Goal: Task Accomplishment & Management: Manage account settings

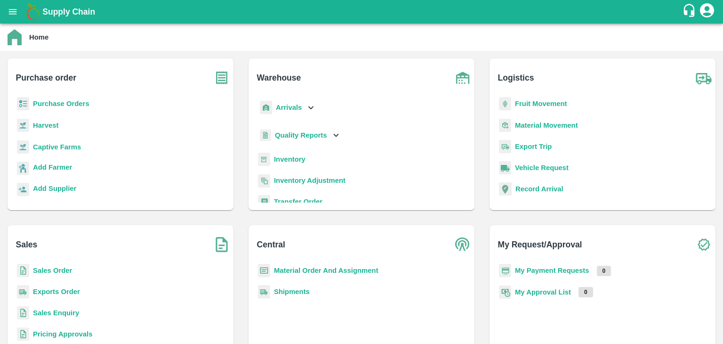
scroll to position [40, 0]
click at [708, 9] on icon "account of current user" at bounding box center [707, 10] width 14 height 14
click at [670, 51] on li "Logout" at bounding box center [684, 50] width 72 height 16
click at [50, 271] on b "Sales Order" at bounding box center [52, 270] width 39 height 8
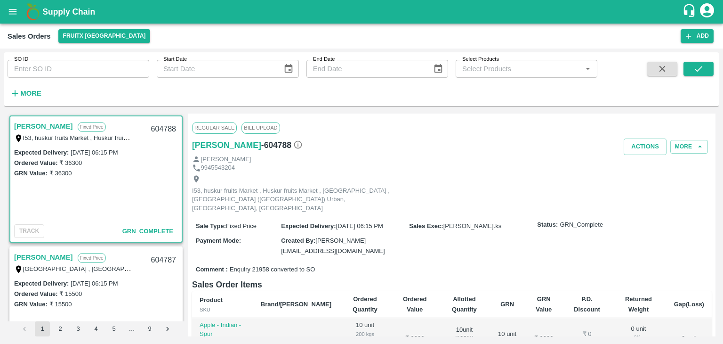
click at [65, 64] on input "SO ID" at bounding box center [79, 69] width 142 height 18
paste input "604364"
type input "604364"
click at [701, 66] on icon "submit" at bounding box center [698, 69] width 10 height 10
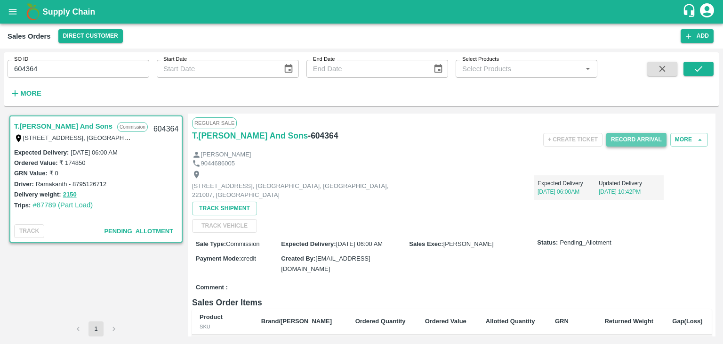
click at [630, 142] on button "Record Arrival" at bounding box center [636, 140] width 60 height 14
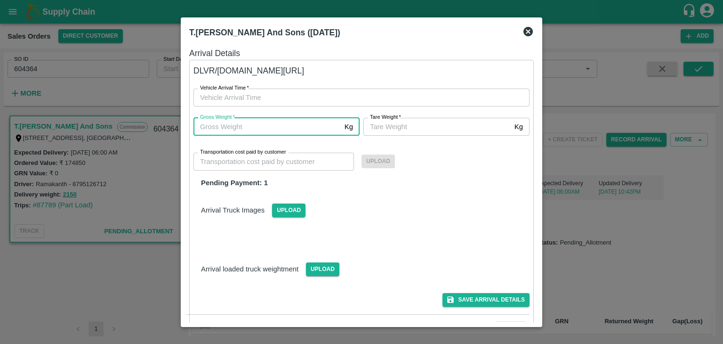
click at [228, 126] on input "Gross Weight   *" at bounding box center [266, 127] width 147 height 18
type input "2150"
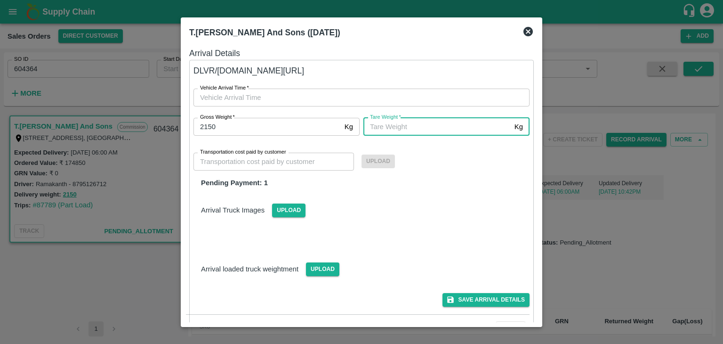
click at [379, 127] on input "Tare Weight   *" at bounding box center [436, 127] width 147 height 18
type input "2150"
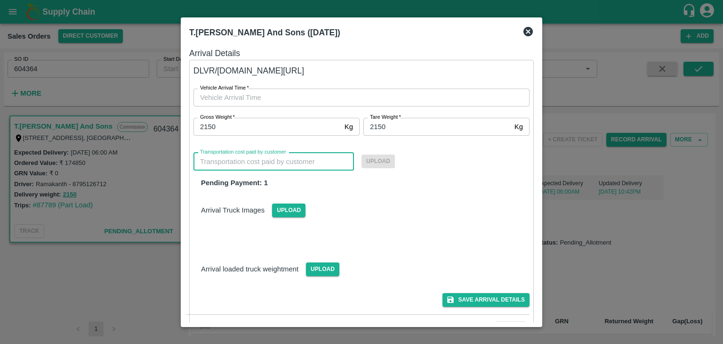
click at [294, 162] on input "Transportation cost paid by customer" at bounding box center [273, 162] width 161 height 18
type input "22790"
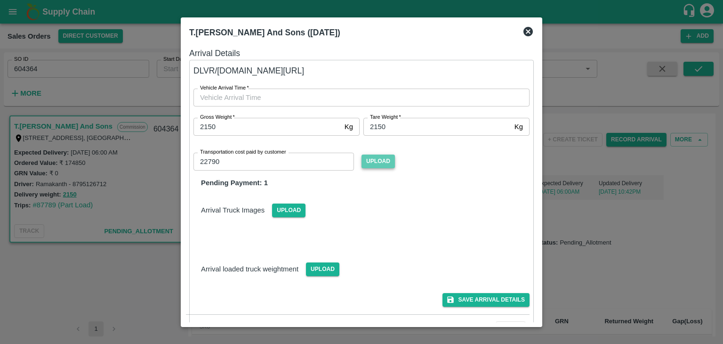
click at [379, 159] on span "Upload" at bounding box center [378, 161] width 33 height 14
click at [0, 0] on input "Upload" at bounding box center [0, 0] width 0 height 0
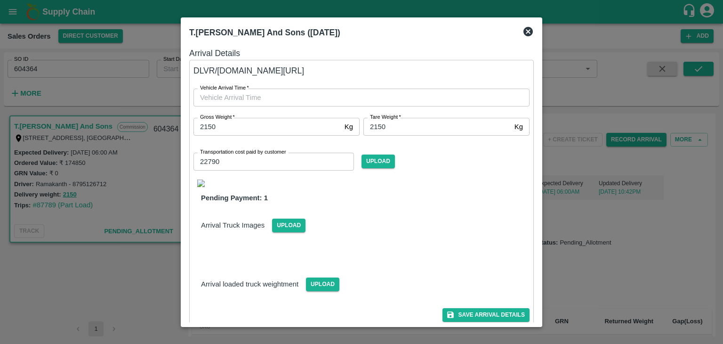
type input "DD/MM/YYYY hh:mm aa"
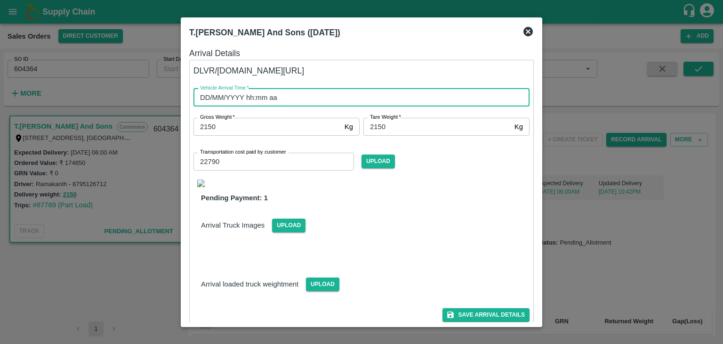
click at [262, 103] on input "DD/MM/YYYY hh:mm aa" at bounding box center [358, 98] width 330 height 18
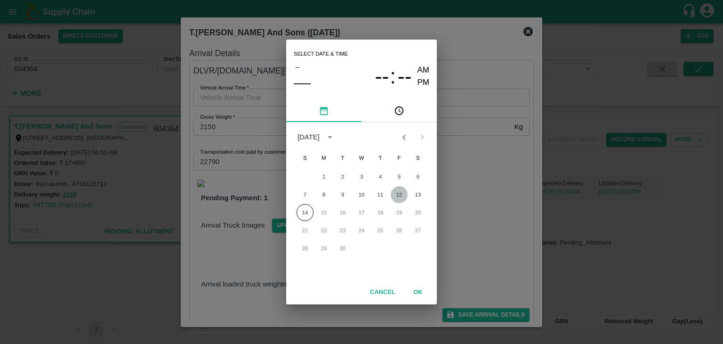
click at [399, 195] on button "12" at bounding box center [399, 194] width 17 height 17
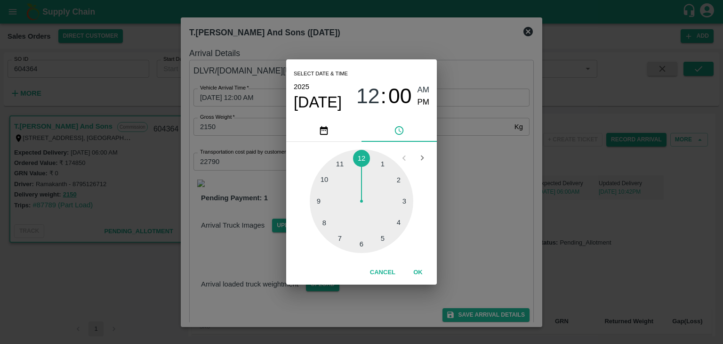
click at [360, 245] on div at bounding box center [362, 201] width 104 height 104
type input "12/09/2025 06:00 AM"
click at [428, 90] on span "AM" at bounding box center [424, 90] width 12 height 13
click at [420, 271] on button "OK" at bounding box center [418, 272] width 30 height 16
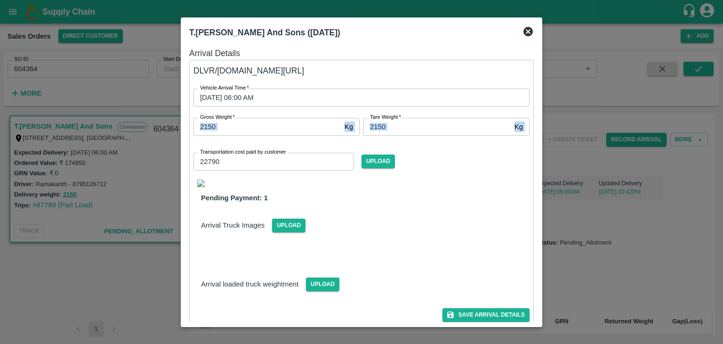
drag, startPoint x: 539, startPoint y: 100, endPoint x: 536, endPoint y: 107, distance: 7.2
click at [536, 107] on div "T.Kishore Kapoor And Sons (14 Sep 2025) Arrival Details DLVR/T.KI/224046 Vehicl…" at bounding box center [362, 171] width 362 height 309
click at [531, 29] on icon at bounding box center [527, 31] width 9 height 9
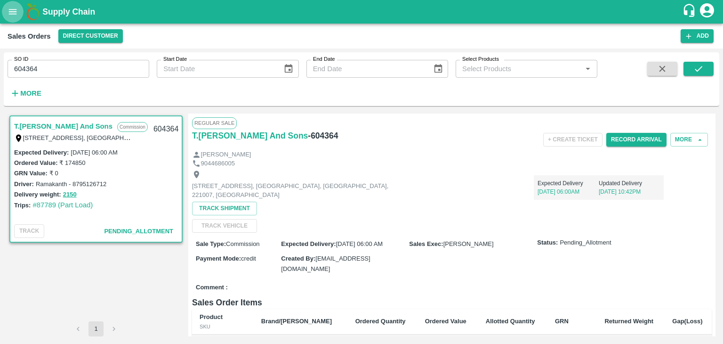
click at [9, 11] on icon "open drawer" at bounding box center [13, 12] width 10 height 10
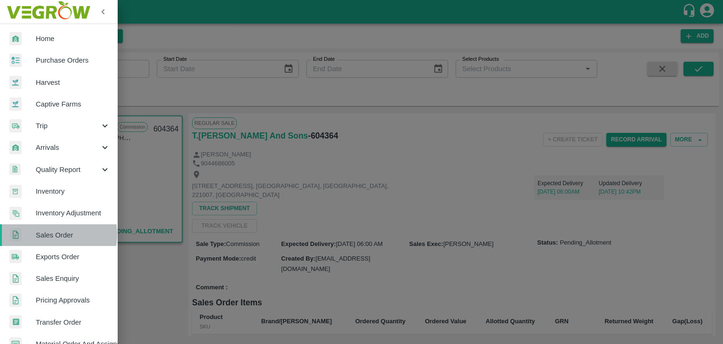
click at [55, 234] on span "Sales Order" at bounding box center [73, 235] width 74 height 10
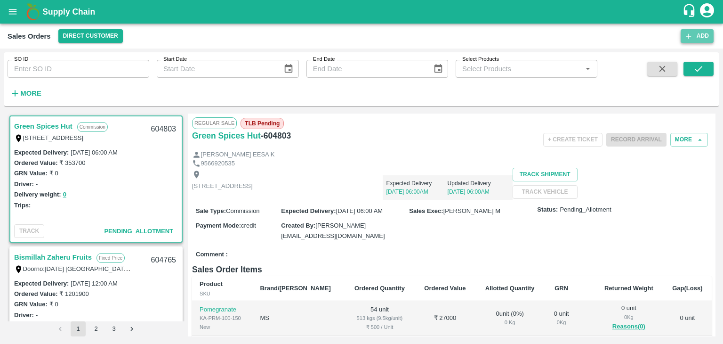
click at [695, 36] on button "Add" at bounding box center [697, 36] width 33 height 14
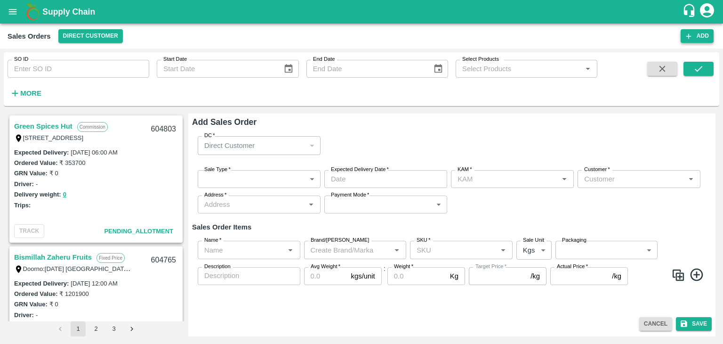
type input "[PERSON_NAME]"
click at [302, 145] on div "Direct Customer" at bounding box center [254, 145] width 101 height 10
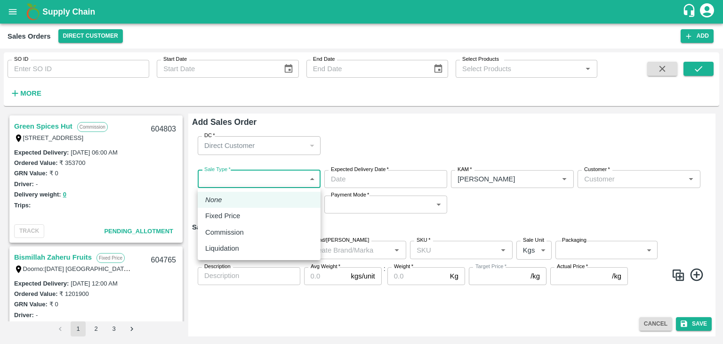
click at [247, 181] on body "Supply Chain Sales Orders Direct Customer Add SO ID SO ID Start Date Start Date…" at bounding box center [361, 172] width 723 height 344
click at [224, 237] on li "Commission" at bounding box center [259, 232] width 123 height 16
type input "2"
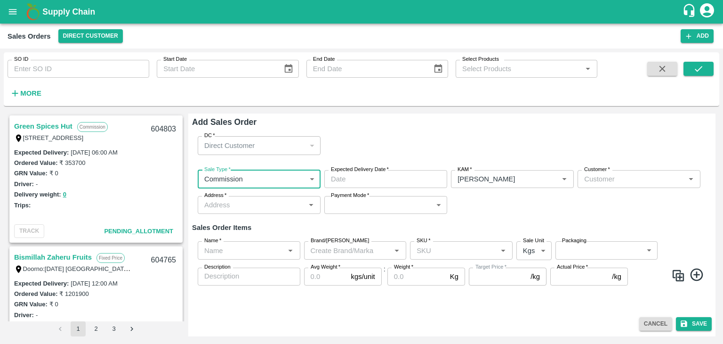
type input "DD/MM/YYYY hh:mm aa"
click at [339, 179] on input "DD/MM/YYYY hh:mm aa" at bounding box center [382, 179] width 116 height 18
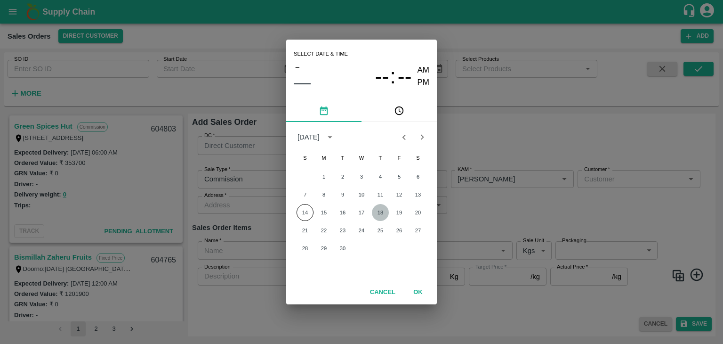
click at [378, 212] on button "18" at bounding box center [380, 212] width 17 height 17
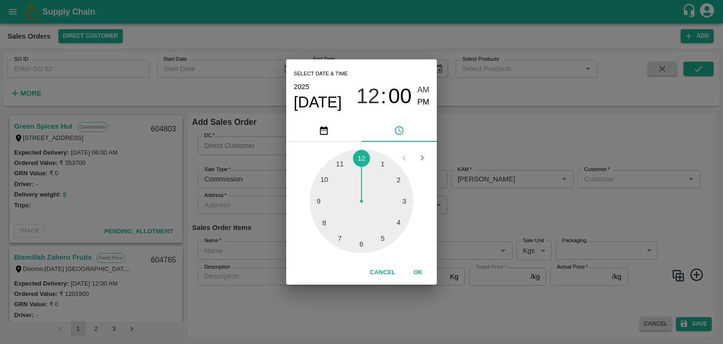
click at [362, 243] on div at bounding box center [362, 201] width 104 height 104
type input "18/09/2025 06:00 AM"
click at [426, 85] on span "AM" at bounding box center [424, 90] width 12 height 13
click at [313, 105] on span "Sep 18" at bounding box center [318, 102] width 48 height 19
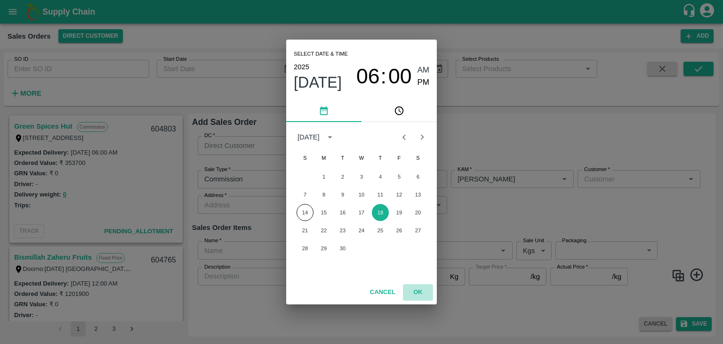
click at [418, 296] on button "OK" at bounding box center [418, 292] width 30 height 16
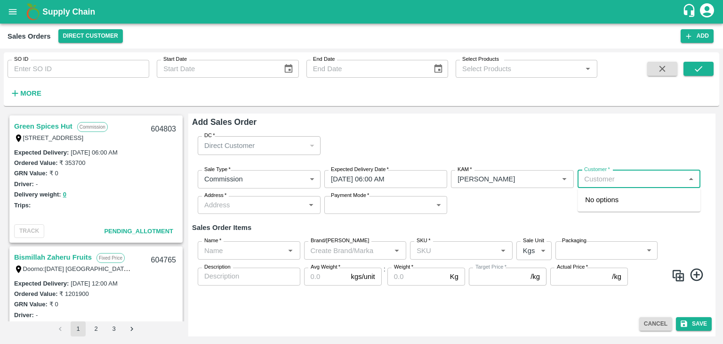
click at [603, 183] on input "Customer   *" at bounding box center [631, 179] width 102 height 12
click at [618, 204] on p "T.[PERSON_NAME] And Sons" at bounding box center [632, 199] width 95 height 10
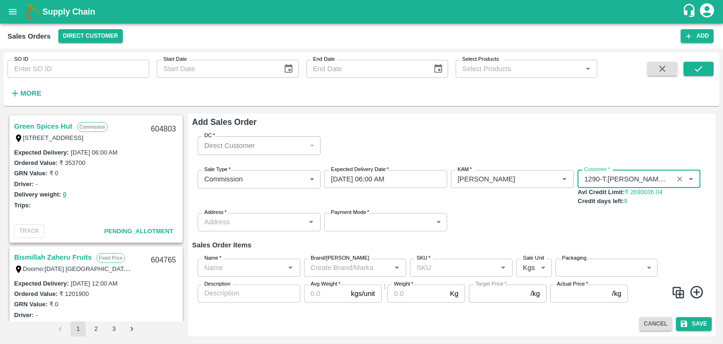
type input "1290-T.Kishore Kapoor And Sons"
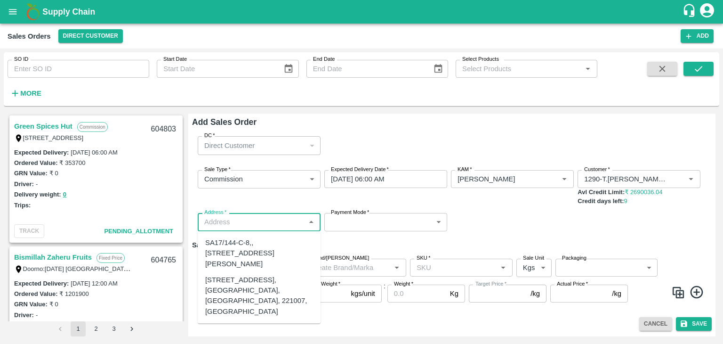
click at [235, 219] on input "Address   *" at bounding box center [252, 222] width 102 height 12
click at [250, 294] on div "[STREET_ADDRESS], [GEOGRAPHIC_DATA], [GEOGRAPHIC_DATA], 221007, [GEOGRAPHIC_DAT…" at bounding box center [259, 295] width 108 height 42
type input "[STREET_ADDRESS], [GEOGRAPHIC_DATA], [GEOGRAPHIC_DATA], 221007, [GEOGRAPHIC_DAT…"
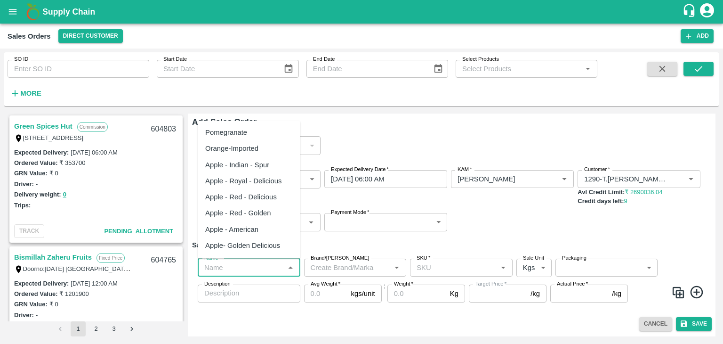
click at [203, 268] on input "Name   *" at bounding box center [241, 267] width 81 height 12
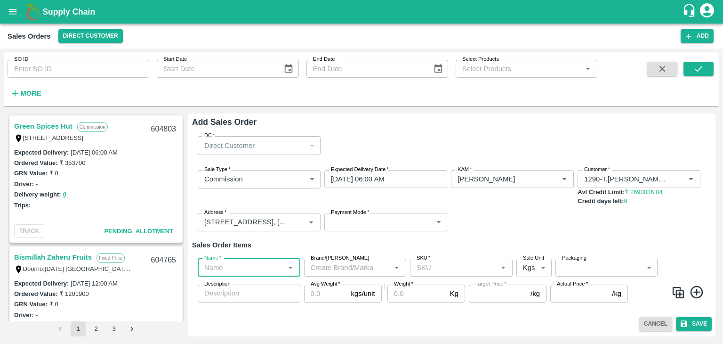
click at [203, 268] on input "Name   *" at bounding box center [241, 267] width 81 height 12
click at [241, 290] on div "Pomegranate" at bounding box center [226, 288] width 42 height 10
type input "Pomegranate"
click at [343, 268] on input "Brand/[PERSON_NAME]" at bounding box center [347, 267] width 81 height 12
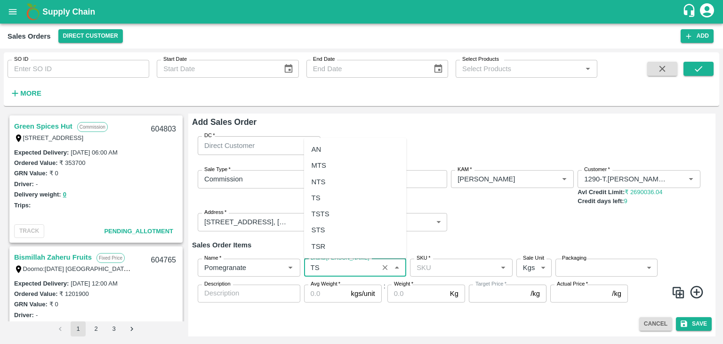
click at [319, 193] on div "TS" at bounding box center [316, 198] width 9 height 10
type input "TS"
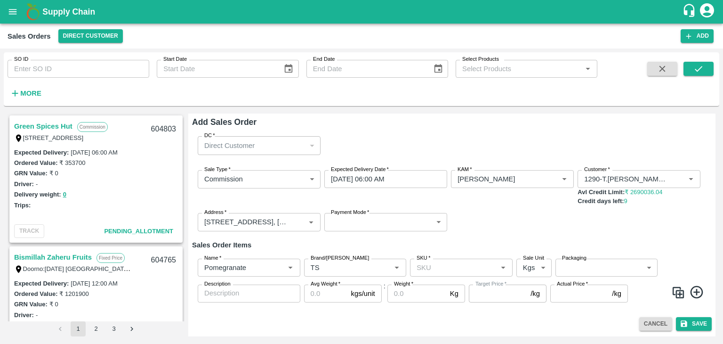
click at [697, 291] on icon at bounding box center [696, 291] width 13 height 13
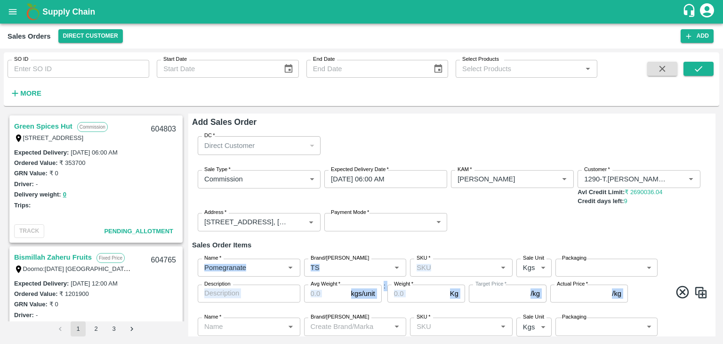
click at [716, 251] on div "Green Spices Hut Commission Shop no 74, MADURAI MATTUTHAVANI FRUIT MARKET, Madu…" at bounding box center [362, 225] width 716 height 230
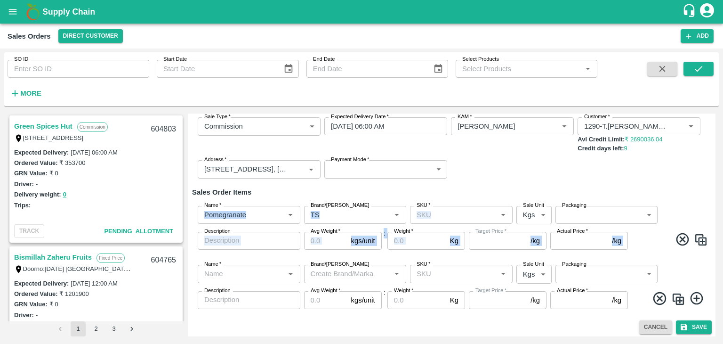
scroll to position [56, 0]
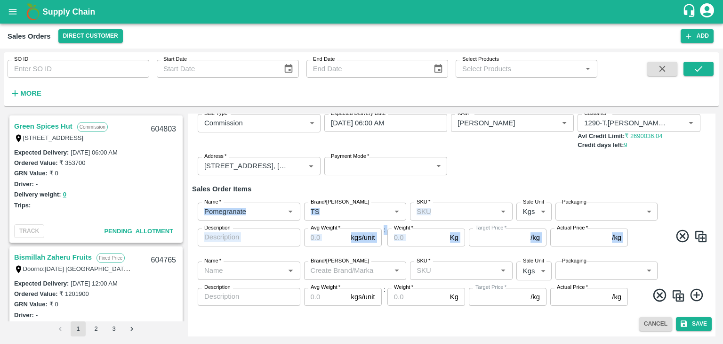
click at [694, 298] on icon at bounding box center [696, 295] width 13 height 13
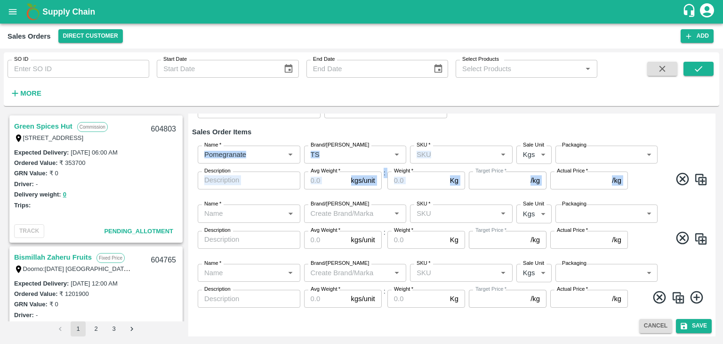
scroll to position [115, 0]
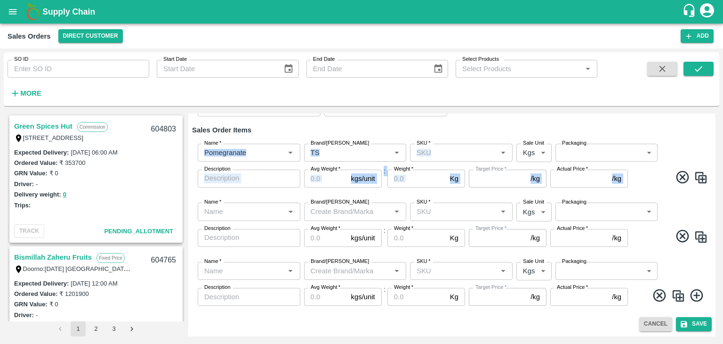
click at [697, 294] on icon at bounding box center [697, 296] width 16 height 16
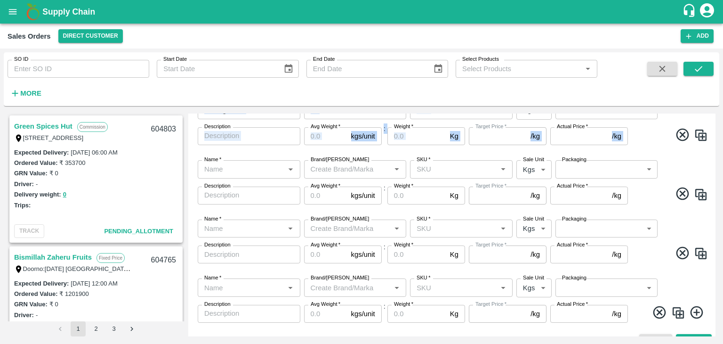
scroll to position [174, 0]
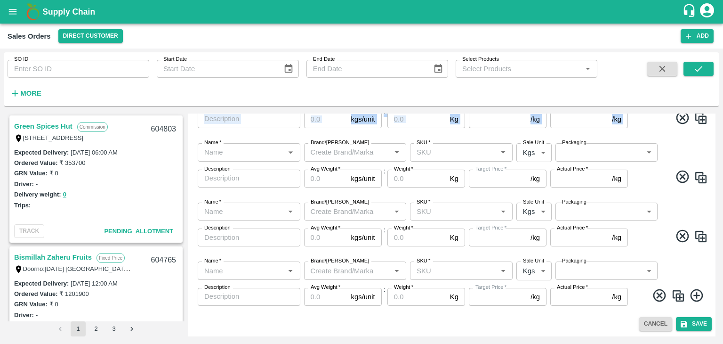
click at [697, 292] on icon at bounding box center [697, 296] width 16 height 16
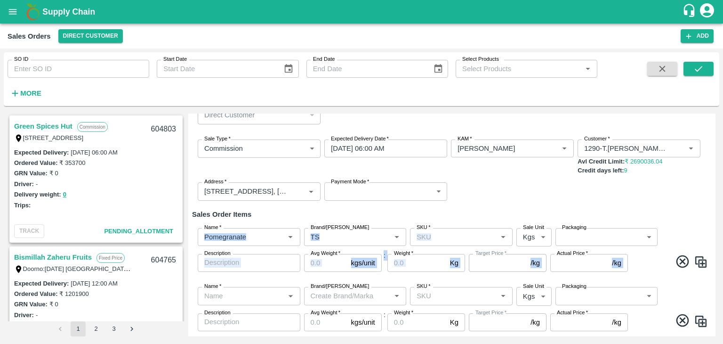
scroll to position [0, 0]
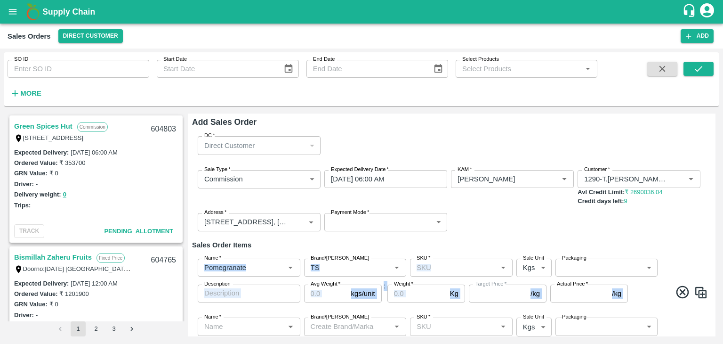
click at [365, 241] on h6 "Sales Order Items" at bounding box center [452, 245] width 520 height 12
click at [242, 324] on input "Name   *" at bounding box center [241, 326] width 81 height 12
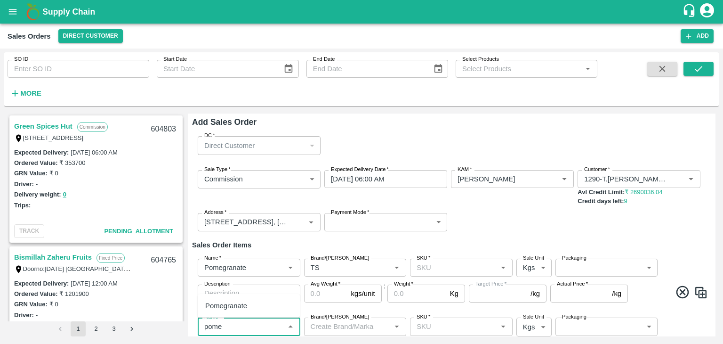
click at [224, 307] on div "Pomegranate" at bounding box center [226, 305] width 42 height 10
type input "Pomegranate"
click at [318, 329] on input "Brand/[PERSON_NAME]" at bounding box center [347, 326] width 81 height 12
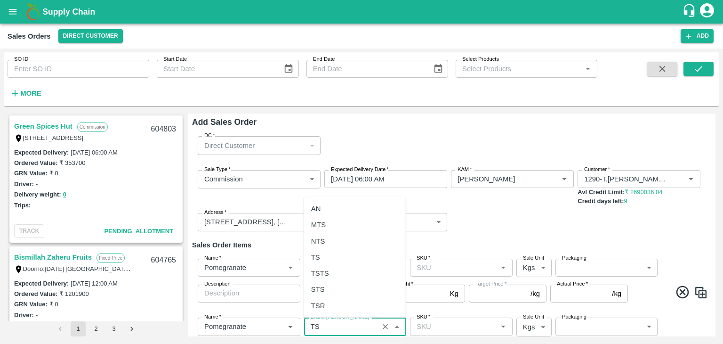
click at [316, 262] on div "TS" at bounding box center [355, 257] width 102 height 16
type input "TS"
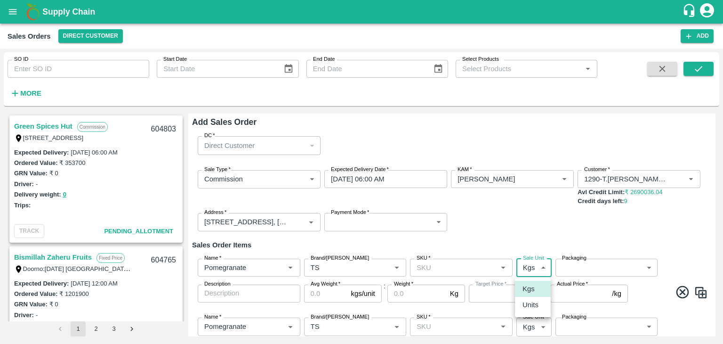
click at [540, 270] on body "Supply Chain Sales Orders Direct Customer Add SO ID SO ID Start Date Start Date…" at bounding box center [361, 172] width 723 height 344
click at [533, 304] on p "Units" at bounding box center [531, 304] width 16 height 10
type input "2"
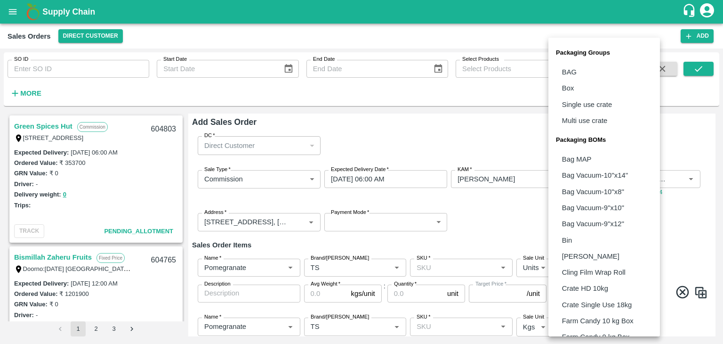
click at [648, 265] on body "Supply Chain Sales Orders Direct Customer Add SO ID SO ID Start Date Start Date…" at bounding box center [361, 172] width 723 height 344
click at [577, 91] on li "Box" at bounding box center [604, 88] width 112 height 16
type input "GRP/1"
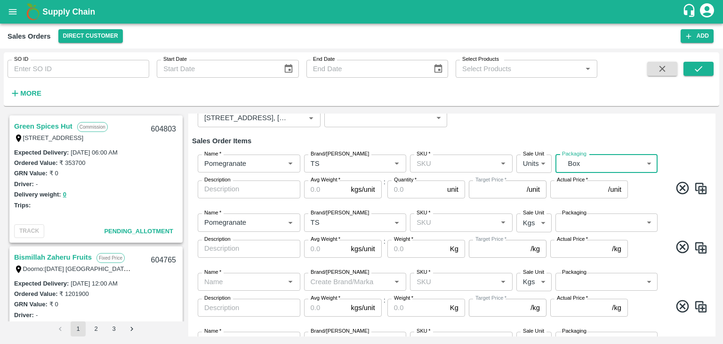
scroll to position [106, 0]
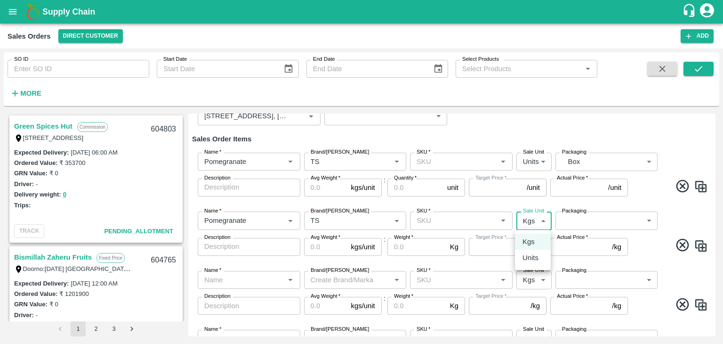
click at [542, 219] on body "Supply Chain Sales Orders Direct Customer Add SO ID SO ID Start Date Start Date…" at bounding box center [361, 172] width 723 height 344
click at [529, 257] on p "Units" at bounding box center [531, 257] width 16 height 10
type input "2"
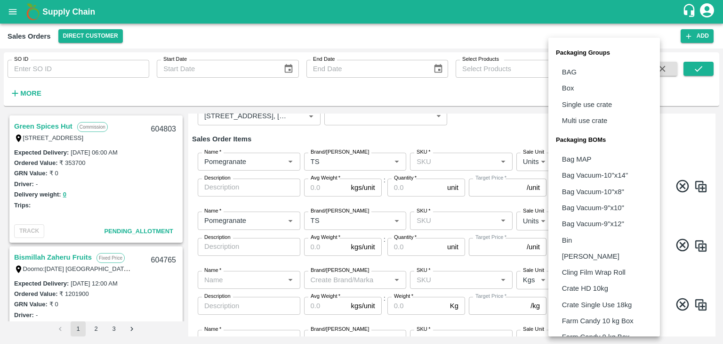
click at [597, 219] on body "Supply Chain Sales Orders Direct Customer Add SO ID SO ID Start Date Start Date…" at bounding box center [361, 172] width 723 height 344
click at [576, 87] on li "Box" at bounding box center [604, 88] width 112 height 16
type input "GRP/1"
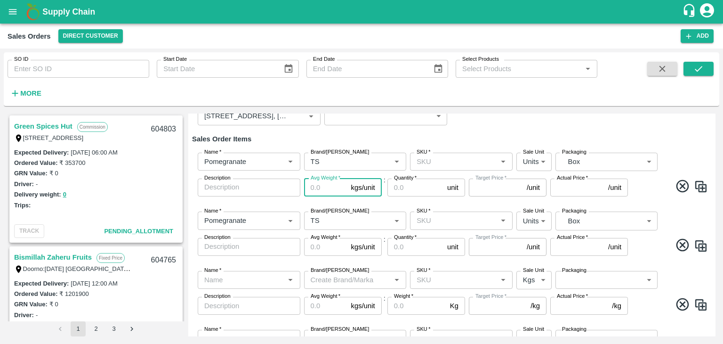
click at [325, 187] on input "Avg Weight   *" at bounding box center [325, 187] width 43 height 18
type input "10"
click at [319, 247] on input "Avg Weight   *" at bounding box center [325, 247] width 43 height 18
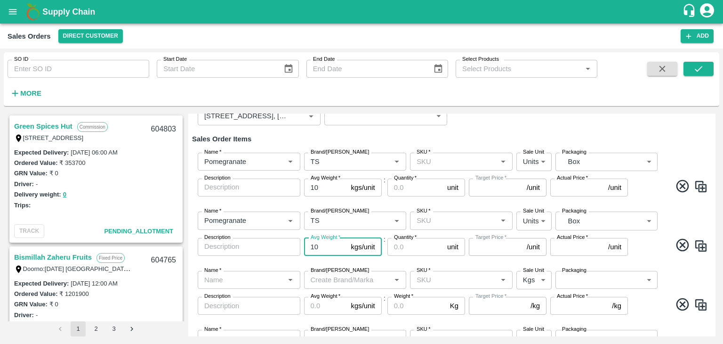
type input "10"
click at [248, 280] on input "Name   *" at bounding box center [241, 280] width 81 height 12
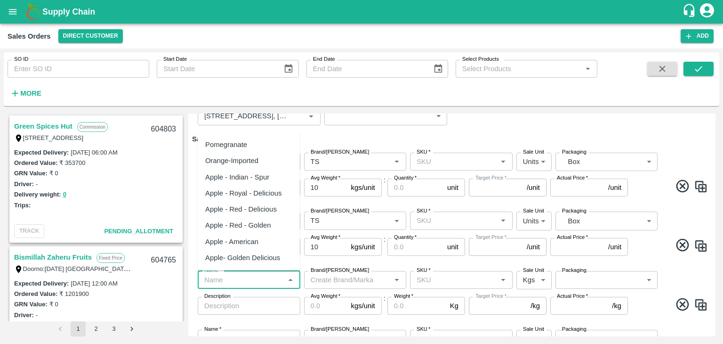
click at [235, 142] on div "Pomegranate" at bounding box center [226, 144] width 42 height 10
type input "Pomegranate"
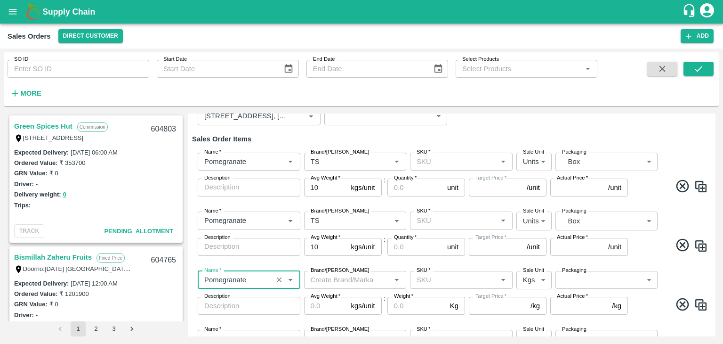
click at [328, 281] on input "Brand/[PERSON_NAME]" at bounding box center [347, 280] width 81 height 12
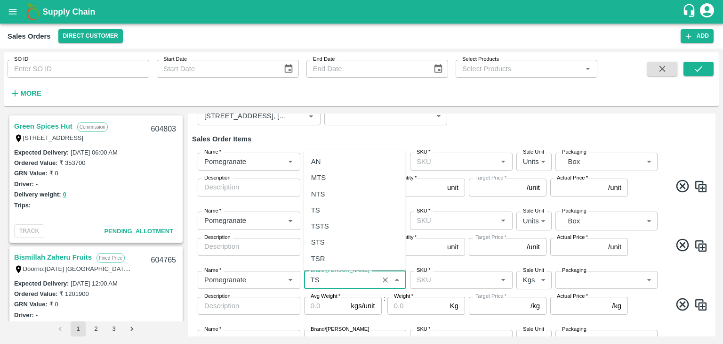
click at [318, 210] on div "TS" at bounding box center [315, 210] width 9 height 10
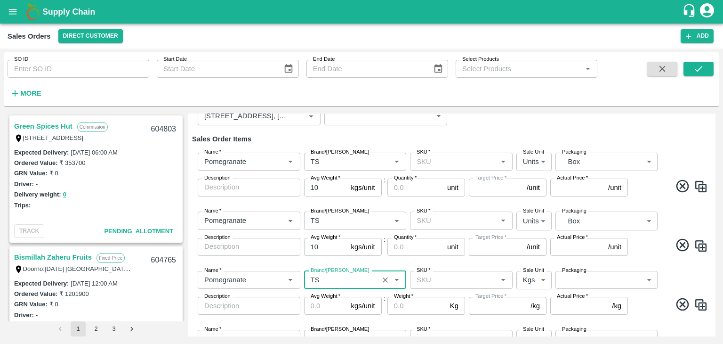
type input "TS"
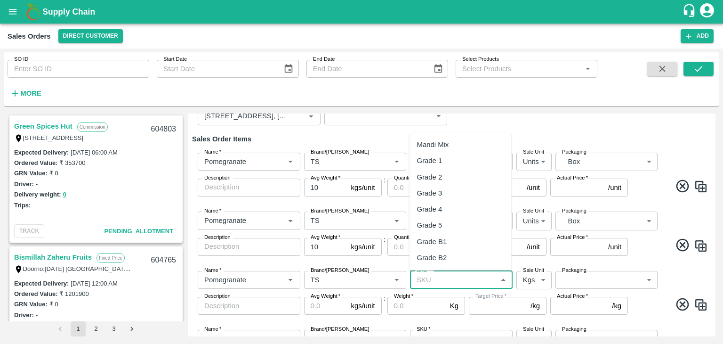
click at [430, 281] on input "SKU   *" at bounding box center [453, 280] width 81 height 12
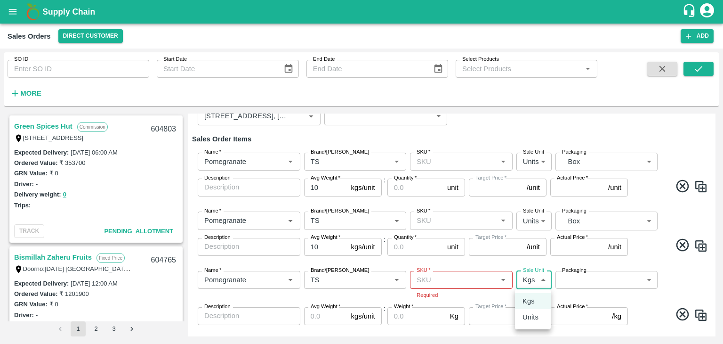
click at [522, 279] on body "Supply Chain Sales Orders Direct Customer Add SO ID SO ID Start Date Start Date…" at bounding box center [361, 172] width 723 height 344
click at [531, 318] on p "Units" at bounding box center [531, 317] width 16 height 10
type input "2"
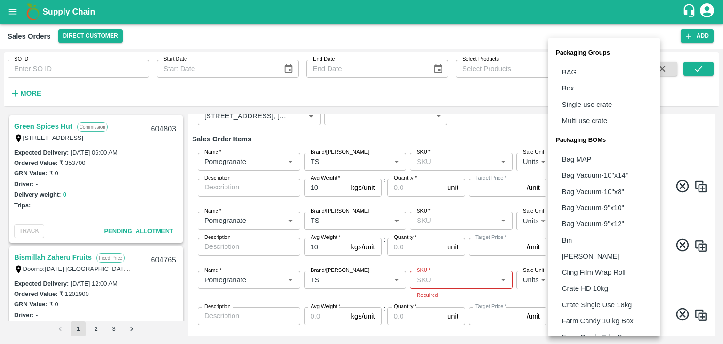
click at [586, 280] on body "Supply Chain Sales Orders Direct Customer Add SO ID SO ID Start Date Start Date…" at bounding box center [361, 172] width 723 height 344
click at [566, 87] on p "Box" at bounding box center [568, 88] width 12 height 10
type input "GRP/1"
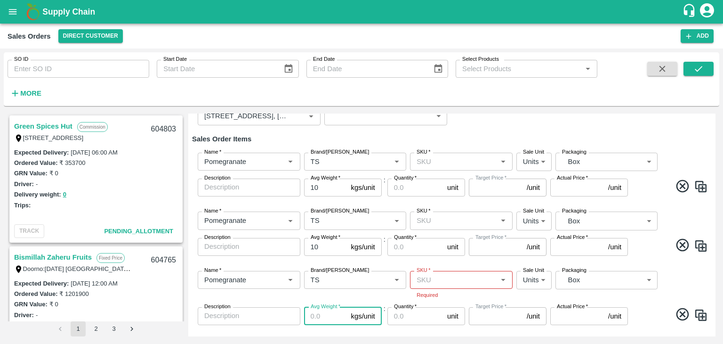
click at [326, 319] on input "Avg Weight   *" at bounding box center [325, 316] width 43 height 18
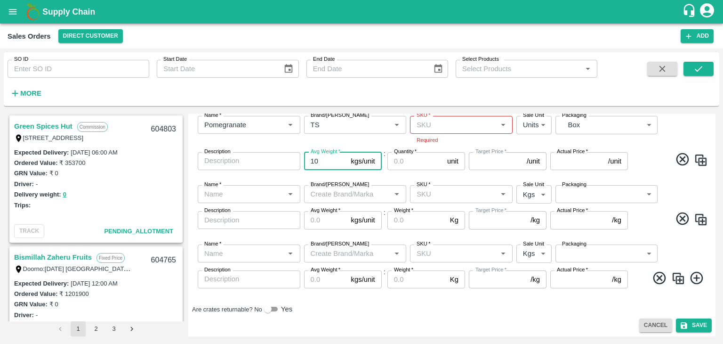
scroll to position [263, 0]
type input "10"
click at [226, 190] on input "Name   *" at bounding box center [241, 192] width 81 height 12
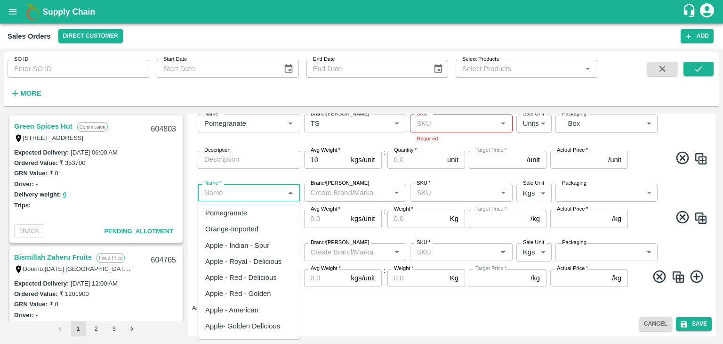
click at [233, 213] on div "Pomegranate" at bounding box center [226, 213] width 42 height 10
type input "Pomegranate"
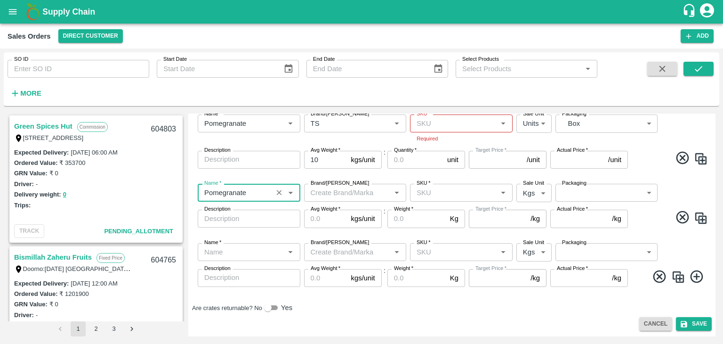
click at [327, 192] on input "Brand/[PERSON_NAME]" at bounding box center [347, 192] width 81 height 12
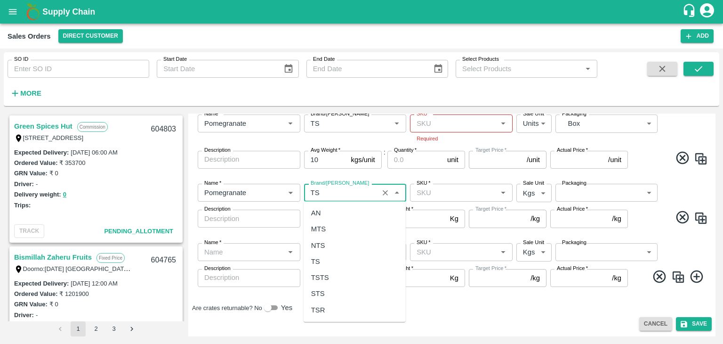
click at [317, 258] on div "TS" at bounding box center [315, 261] width 9 height 10
type input "TS"
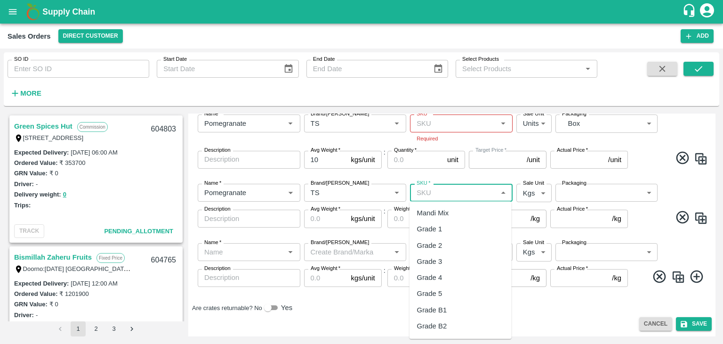
click at [436, 193] on input "SKU   *" at bounding box center [453, 192] width 81 height 12
click at [530, 190] on body "Supply Chain Sales Orders Direct Customer Add SO ID SO ID Start Date Start Date…" at bounding box center [361, 172] width 723 height 344
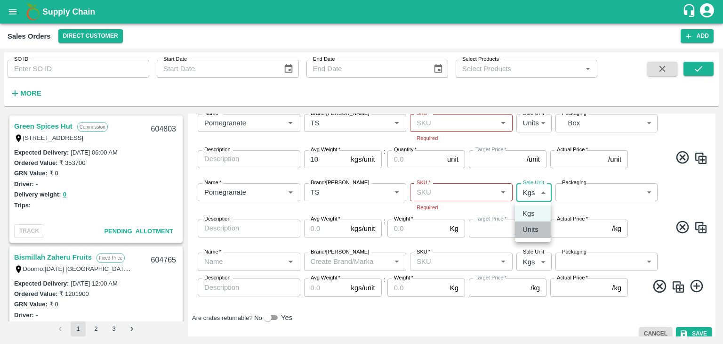
click at [533, 230] on p "Units" at bounding box center [531, 229] width 16 height 10
type input "2"
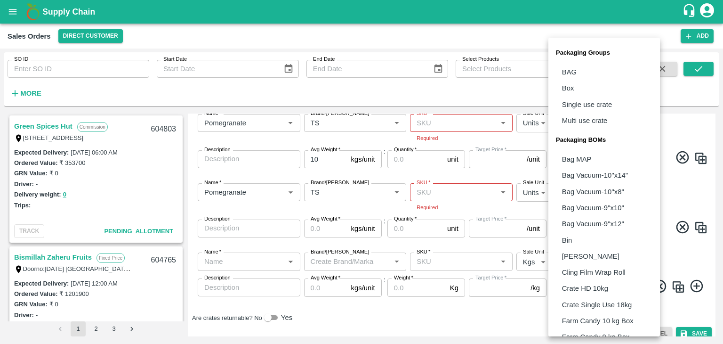
click at [589, 191] on body "Supply Chain Sales Orders Direct Customer Add SO ID SO ID Start Date Start Date…" at bounding box center [361, 172] width 723 height 344
click at [571, 91] on p "Box" at bounding box center [568, 88] width 12 height 10
type input "GRP/1"
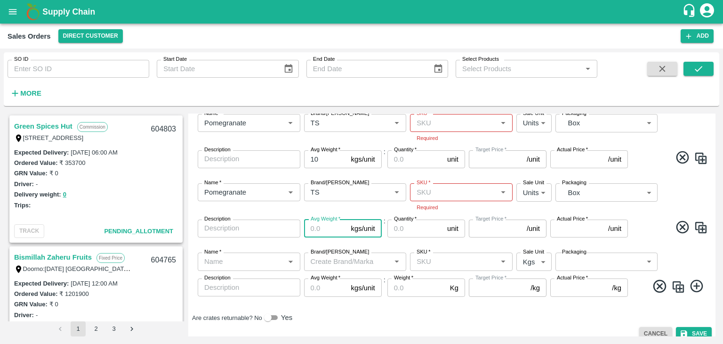
click at [321, 229] on input "Avg Weight   *" at bounding box center [325, 228] width 43 height 18
type input "10"
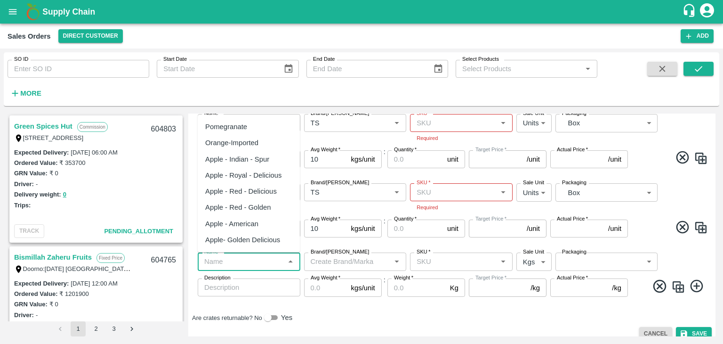
click at [247, 261] on input "Name   *" at bounding box center [241, 261] width 81 height 12
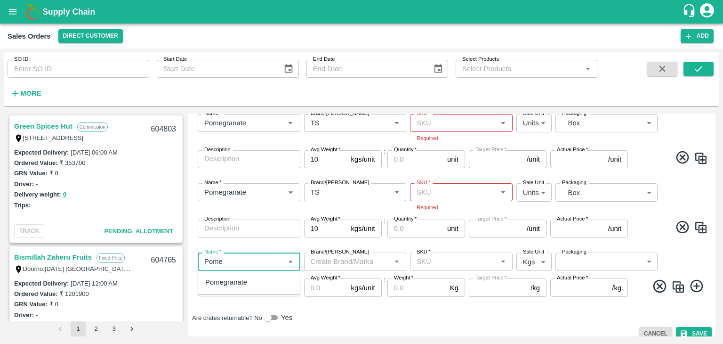
click at [235, 281] on div "Pomegranate" at bounding box center [226, 282] width 42 height 10
type input "Pomegranate"
click at [358, 264] on input "Brand/[PERSON_NAME]" at bounding box center [347, 261] width 81 height 12
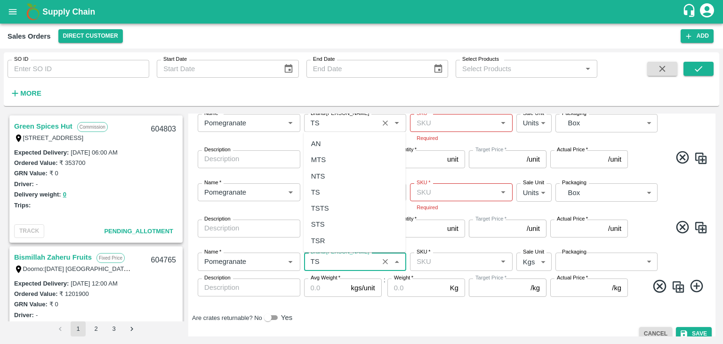
type input "TS"
click at [315, 121] on input "Brand/[PERSON_NAME]" at bounding box center [341, 123] width 69 height 12
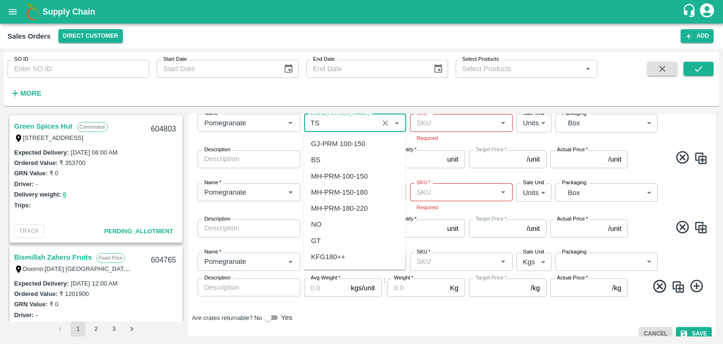
scroll to position [8458, 0]
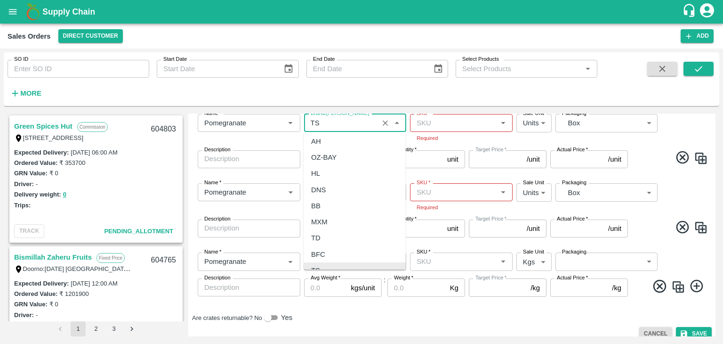
click at [323, 262] on div "TS" at bounding box center [355, 270] width 102 height 16
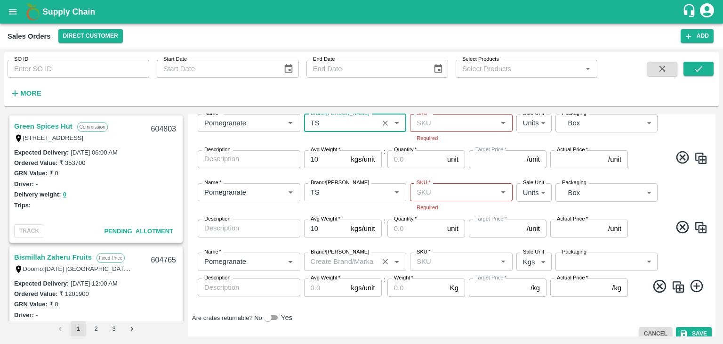
click at [339, 261] on input "Brand/[PERSON_NAME]" at bounding box center [341, 261] width 69 height 12
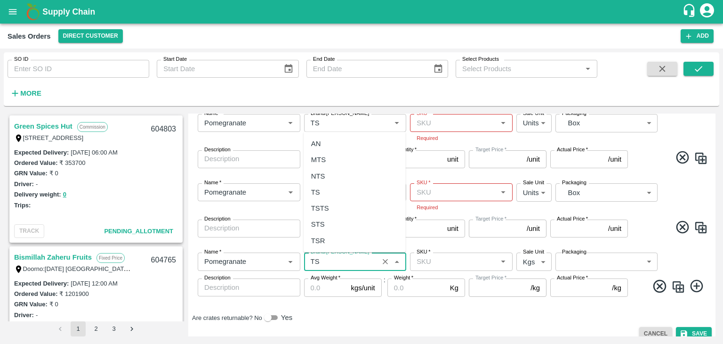
click at [316, 189] on div "TS" at bounding box center [315, 191] width 9 height 10
type input "TS"
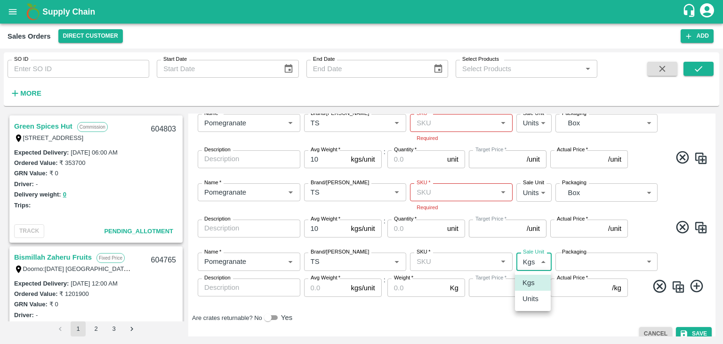
click at [531, 260] on body "Supply Chain Sales Orders Direct Customer Add SO ID SO ID Start Date Start Date…" at bounding box center [361, 172] width 723 height 344
click at [531, 301] on p "Units" at bounding box center [531, 298] width 16 height 10
type input "2"
click at [591, 253] on body "Supply Chain Sales Orders Direct Customer Add SO ID SO ID Start Date Start Date…" at bounding box center [361, 172] width 723 height 344
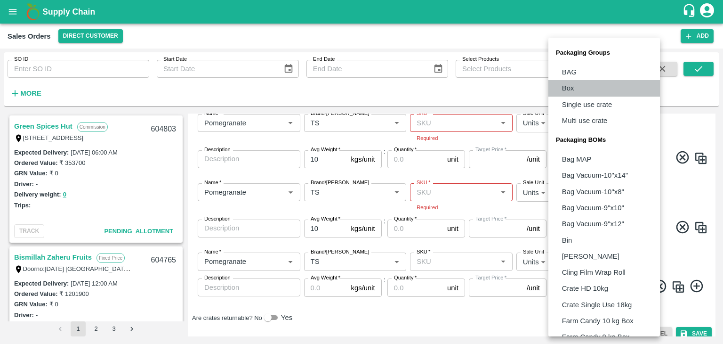
click at [576, 89] on li "Box" at bounding box center [604, 88] width 112 height 16
type input "GRP/1"
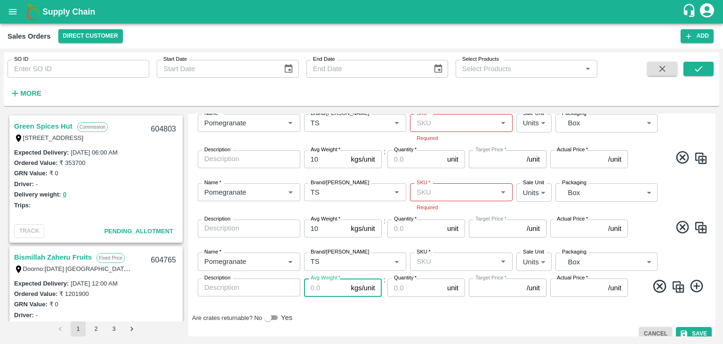
click at [325, 286] on input "Avg Weight   *" at bounding box center [325, 287] width 43 height 18
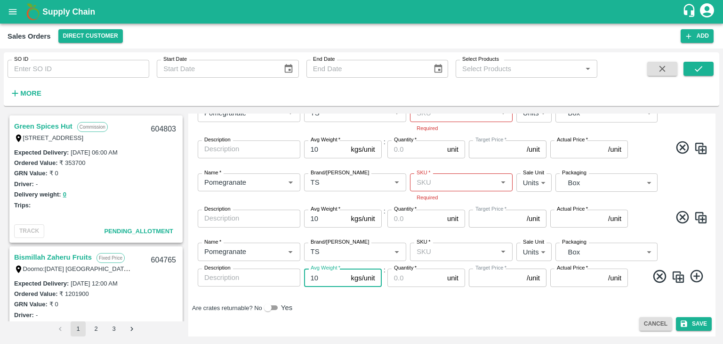
type input "10"
drag, startPoint x: 713, startPoint y: 268, endPoint x: 716, endPoint y: 246, distance: 21.9
click at [716, 246] on div "Green Spices Hut Commission Shop no 74, MADURAI MATTUTHAVANI FRUIT MARKET, Madu…" at bounding box center [362, 225] width 716 height 230
drag, startPoint x: 716, startPoint y: 246, endPoint x: 714, endPoint y: 242, distance: 5.1
click at [714, 242] on div "Green Spices Hut Commission Shop no 74, MADURAI MATTUTHAVANI FRUIT MARKET, Madu…" at bounding box center [362, 225] width 716 height 230
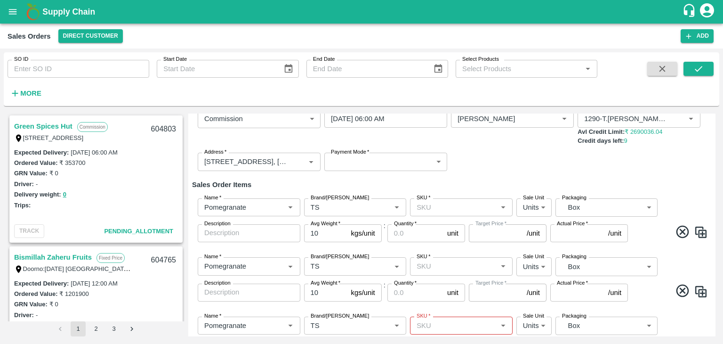
scroll to position [57, 0]
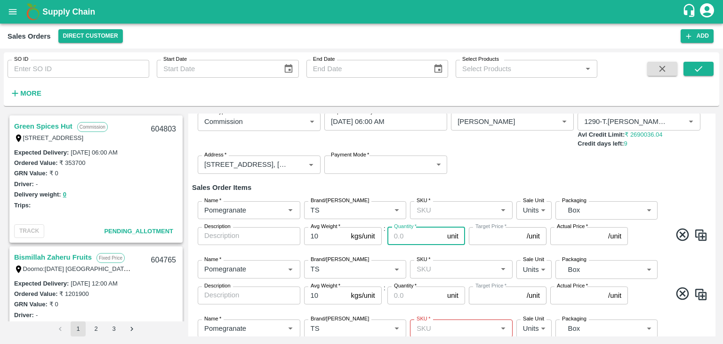
click at [417, 236] on input "Quantity   *" at bounding box center [415, 236] width 56 height 18
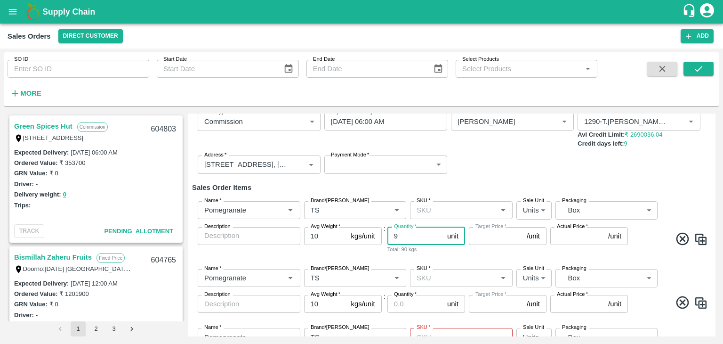
type input "9"
click at [404, 306] on input "Quantity   *" at bounding box center [415, 304] width 56 height 18
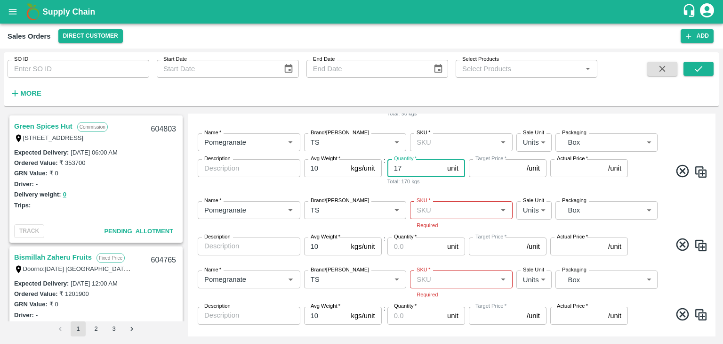
scroll to position [199, 0]
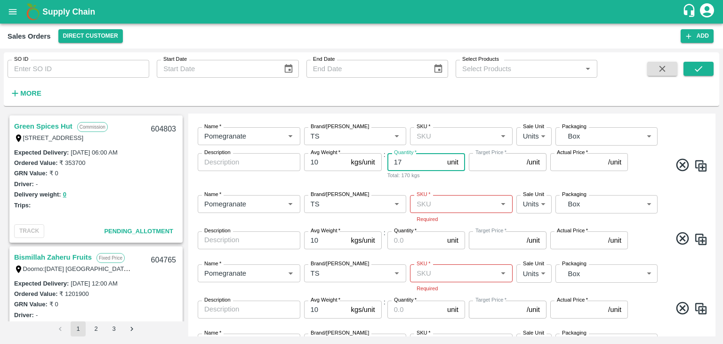
type input "17"
click at [403, 245] on input "Quantity   *" at bounding box center [415, 240] width 56 height 18
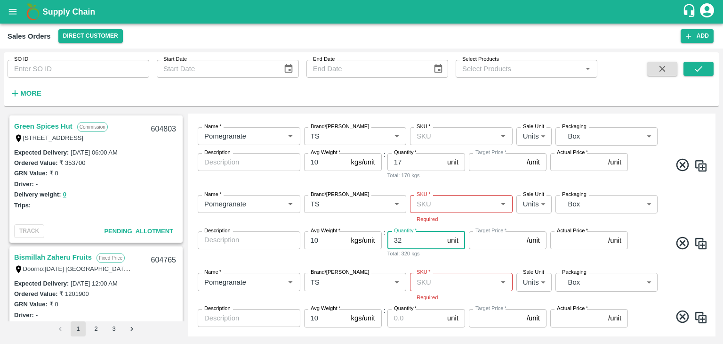
type input "32"
click at [402, 319] on input "Quantity   *" at bounding box center [415, 318] width 56 height 18
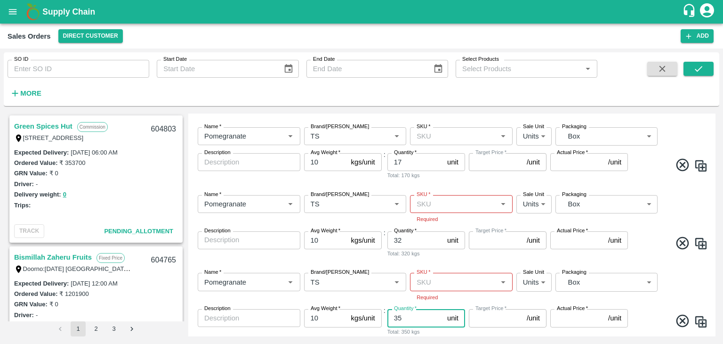
type input "35"
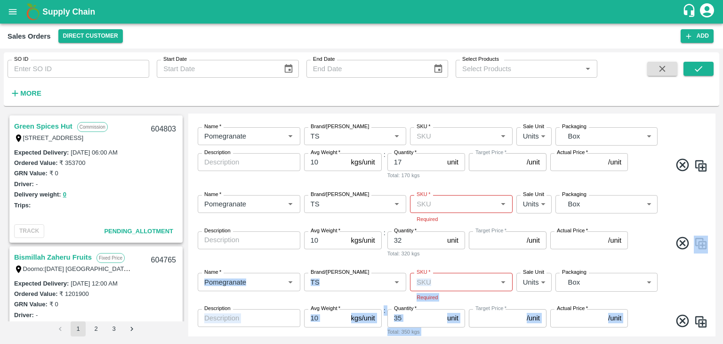
drag, startPoint x: 716, startPoint y: 262, endPoint x: 716, endPoint y: 279, distance: 16.5
click at [716, 279] on div "Green Spices Hut Commission Shop no 74, MADURAI MATTUTHAVANI FRUIT MARKET, Madu…" at bounding box center [362, 225] width 716 height 230
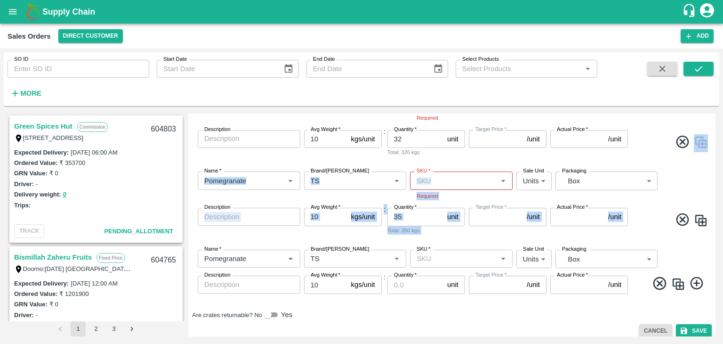
scroll to position [307, 0]
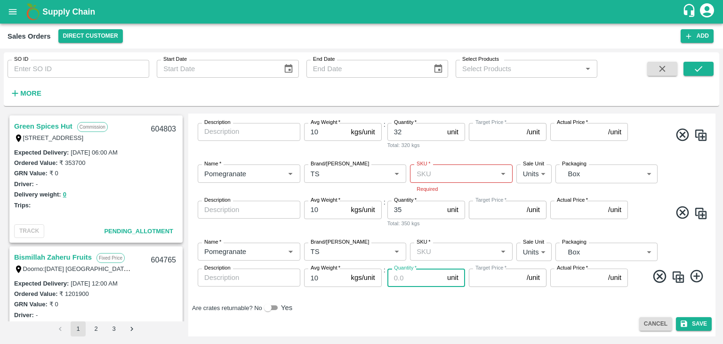
click at [405, 272] on input "Quantity   *" at bounding box center [415, 277] width 56 height 18
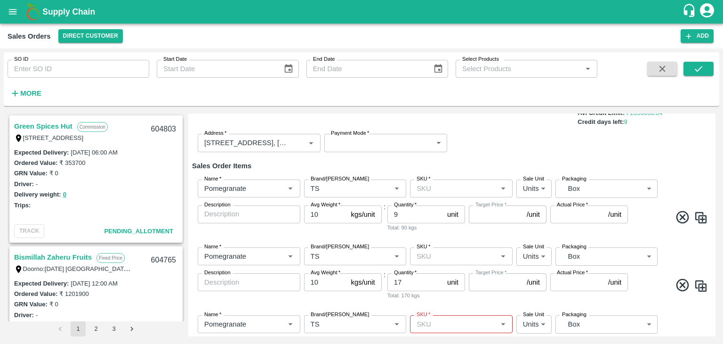
scroll to position [80, 0]
type input "20"
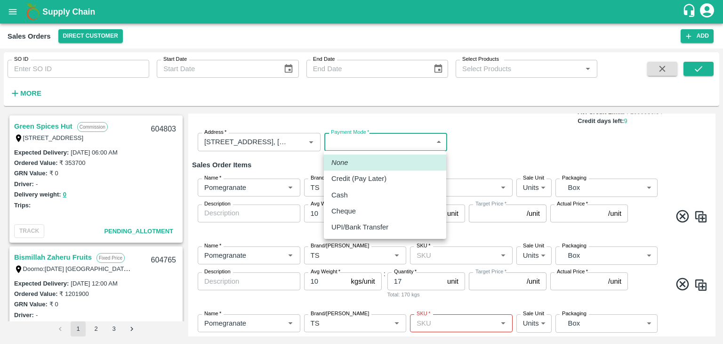
click at [441, 140] on body "Supply Chain Sales Orders Direct Customer Add SO ID SO ID Start Date Start Date…" at bounding box center [361, 172] width 723 height 344
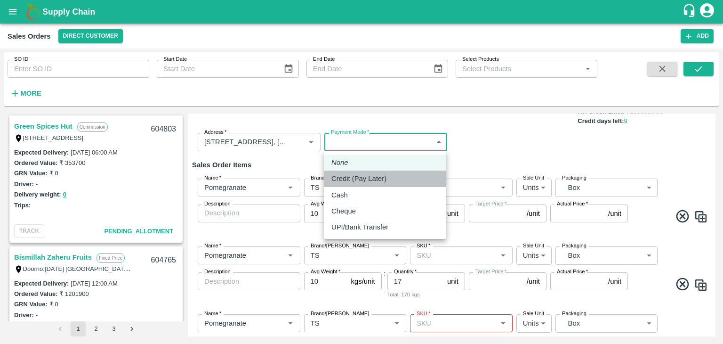
click at [372, 178] on p "Credit (Pay Later)" at bounding box center [358, 178] width 55 height 10
type input "credit"
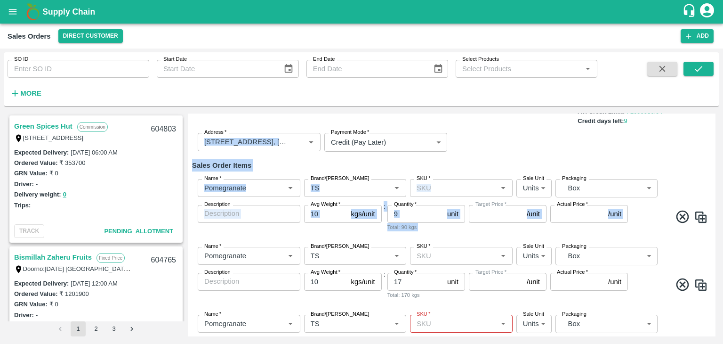
drag, startPoint x: 716, startPoint y: 177, endPoint x: 714, endPoint y: 158, distance: 18.9
click at [714, 158] on div "Green Spices Hut Commission Shop no 74, MADURAI MATTUTHAVANI FRUIT MARKET, Madu…" at bounding box center [362, 225] width 716 height 230
click at [698, 149] on div "Sale Type   * Commission 2 Sale Type Expected Delivery Date   * 18/09/2025 06:0…" at bounding box center [452, 120] width 520 height 77
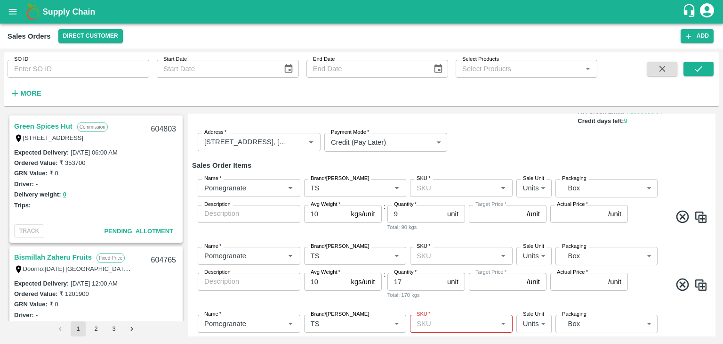
drag, startPoint x: 713, startPoint y: 152, endPoint x: 716, endPoint y: 137, distance: 14.3
click at [716, 137] on div "Green Spices Hut Commission Shop no 74, MADURAI MATTUTHAVANI FRUIT MARKET, Madu…" at bounding box center [362, 225] width 716 height 230
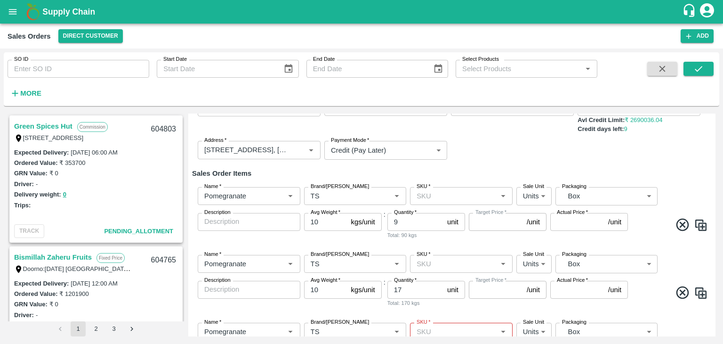
scroll to position [70, 0]
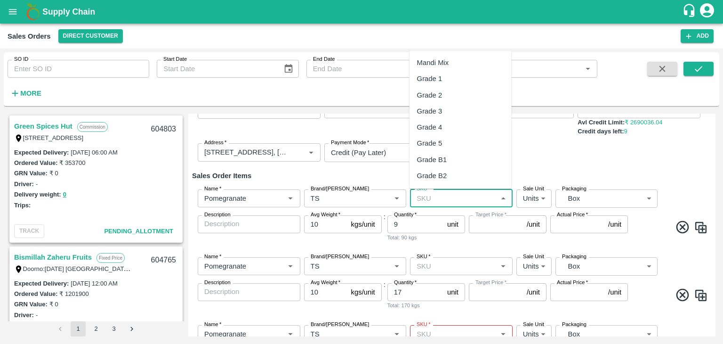
click at [439, 194] on input "SKU   *" at bounding box center [453, 198] width 81 height 12
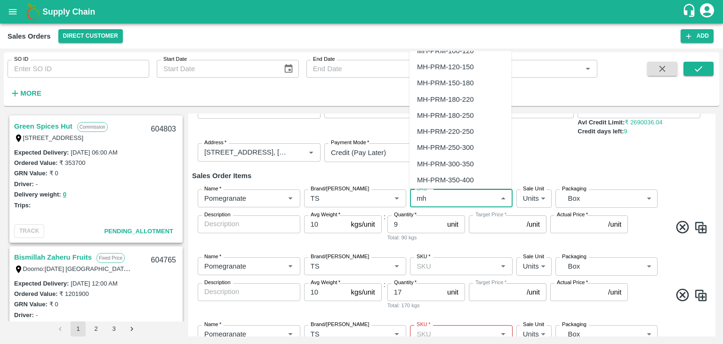
scroll to position [520, 0]
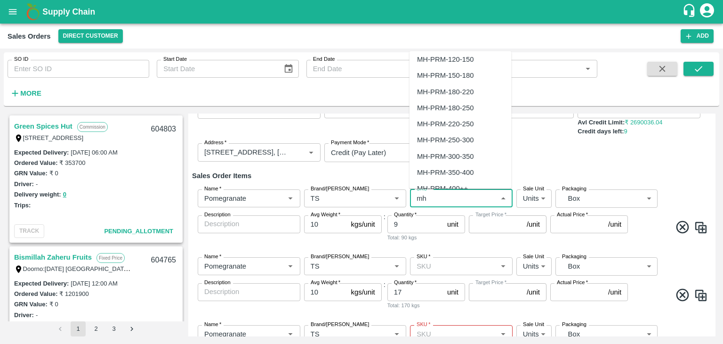
click at [457, 174] on div "MH-PRM-350-400" at bounding box center [445, 172] width 56 height 10
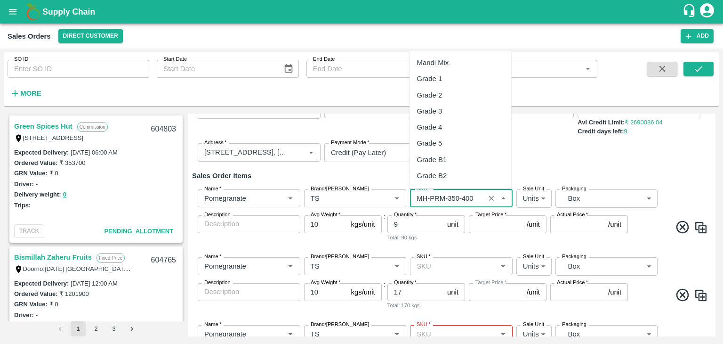
scroll to position [673, 0]
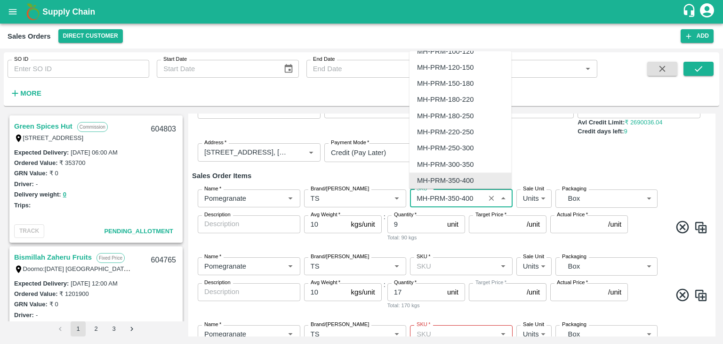
click at [458, 201] on input "SKU   *" at bounding box center [447, 198] width 69 height 12
click at [467, 166] on div "MH-PRM-300-350" at bounding box center [445, 164] width 56 height 10
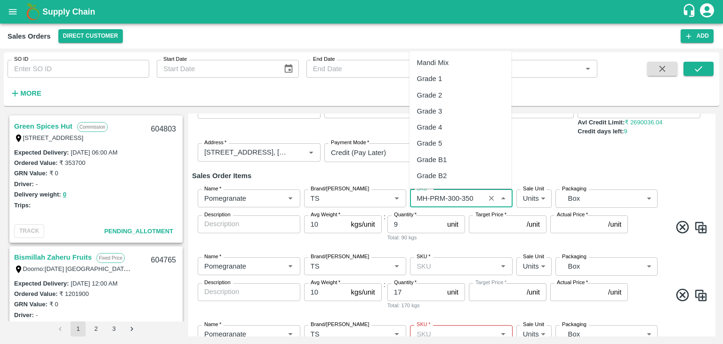
scroll to position [657, 0]
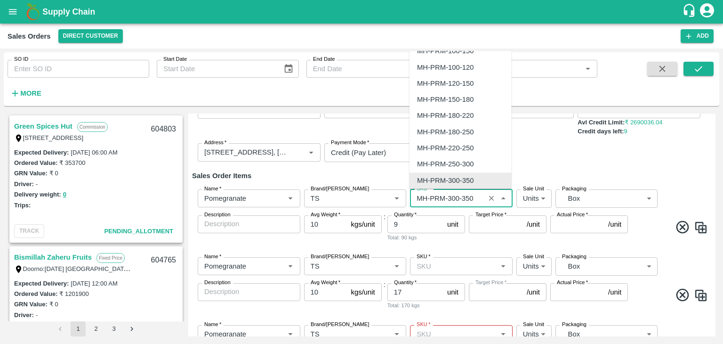
drag, startPoint x: 475, startPoint y: 199, endPoint x: 417, endPoint y: 198, distance: 57.9
click at [417, 198] on input "SKU   *" at bounding box center [447, 198] width 69 height 12
type input "MH-PRM-300-350"
click at [426, 269] on input "SKU   *" at bounding box center [453, 266] width 81 height 12
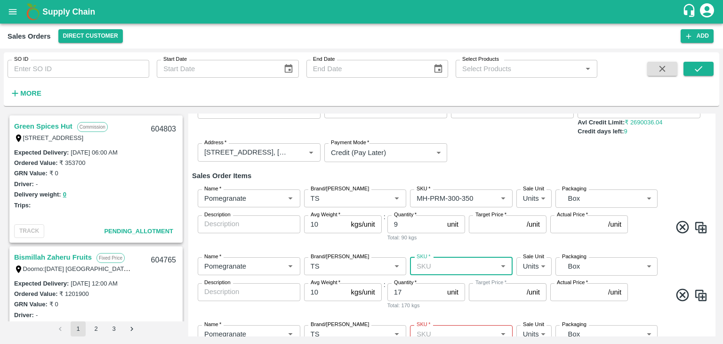
click at [426, 269] on input "SKU   *" at bounding box center [453, 266] width 81 height 12
paste input "MH-PRM-300-350"
click at [458, 289] on div "MH-PRM-250-300" at bounding box center [445, 286] width 56 height 10
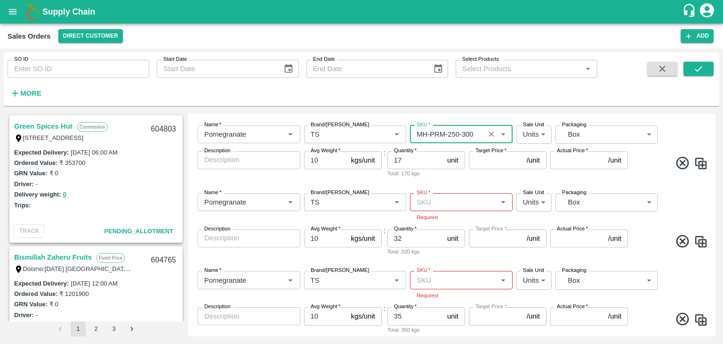
scroll to position [202, 0]
type input "MH-PRM-250-300"
click at [423, 202] on input "SKU   *" at bounding box center [453, 201] width 81 height 12
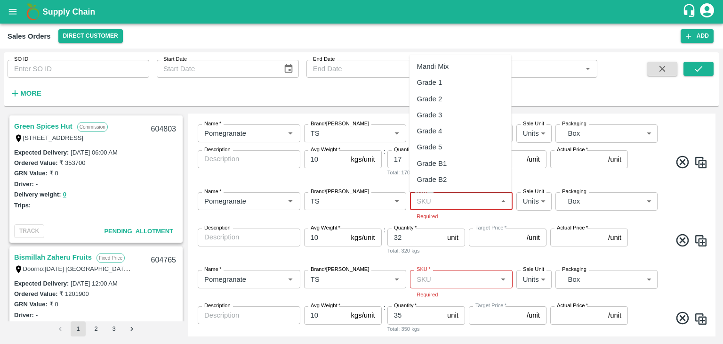
paste input "MH-PRM-300-350"
click at [456, 128] on div "MH-PRM-180-220" at bounding box center [445, 131] width 56 height 10
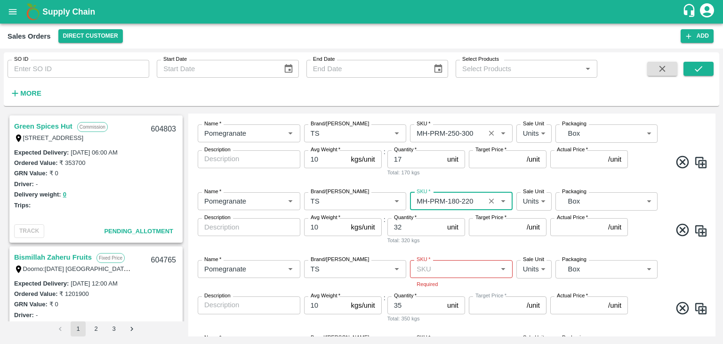
type input "MH-PRM-180-220"
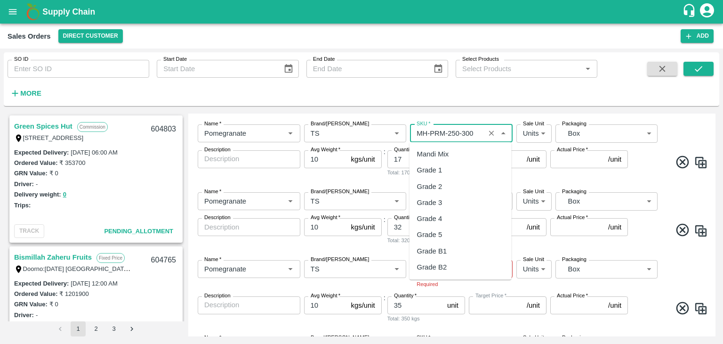
click at [472, 129] on input "SKU   *" at bounding box center [447, 133] width 69 height 12
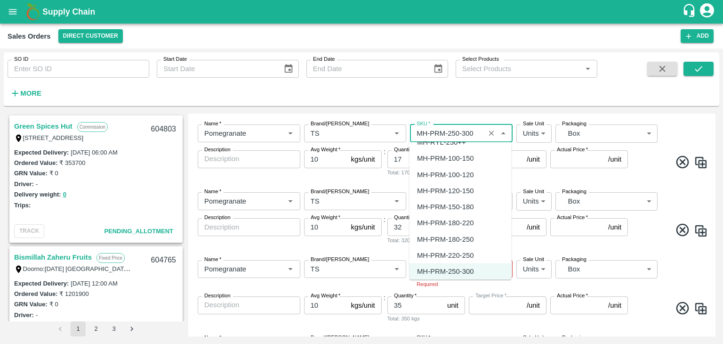
click at [448, 256] on div "MH-PRM-220-250" at bounding box center [445, 255] width 56 height 10
type input "MH-PRM-220-250"
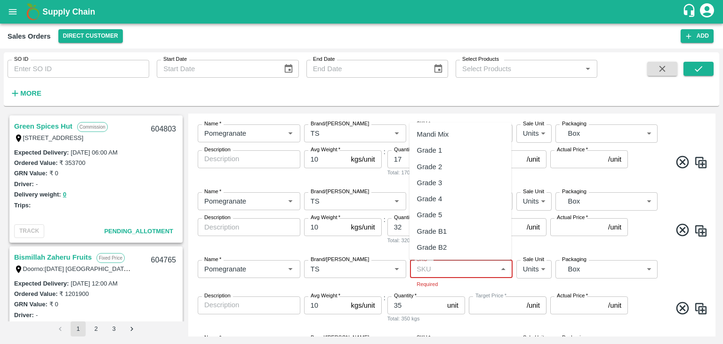
click at [444, 273] on input "SKU   *" at bounding box center [453, 269] width 81 height 12
paste input "MH-PRM-300-350"
click at [456, 168] on div "MH-PRM-120-150" at bounding box center [445, 166] width 56 height 10
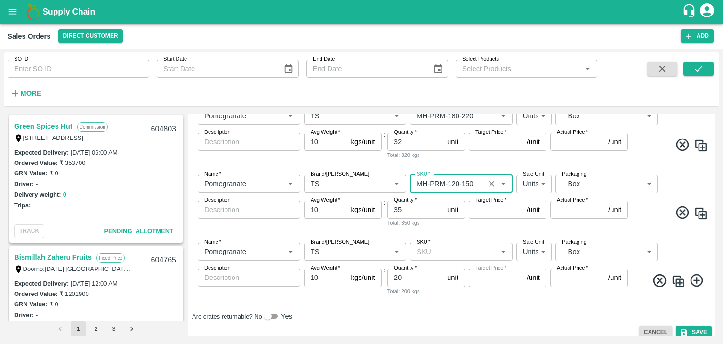
scroll to position [292, 0]
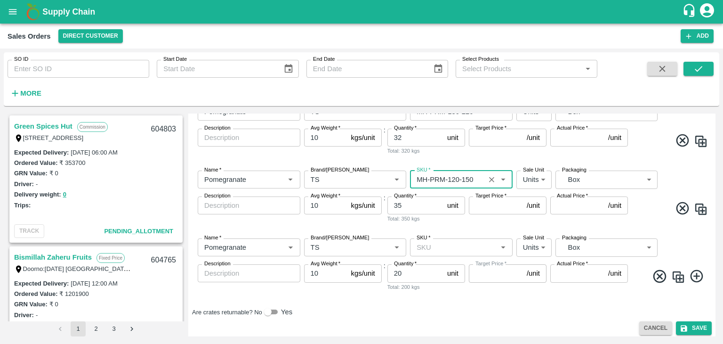
type input "MH-PRM-120-150"
click at [426, 251] on input "SKU   *" at bounding box center [453, 247] width 81 height 12
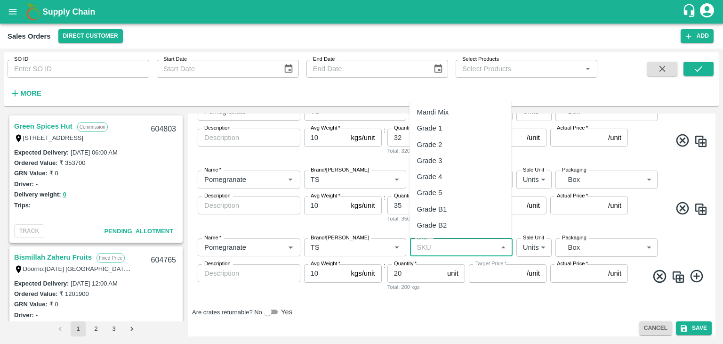
paste input "MH-PRM-300-350"
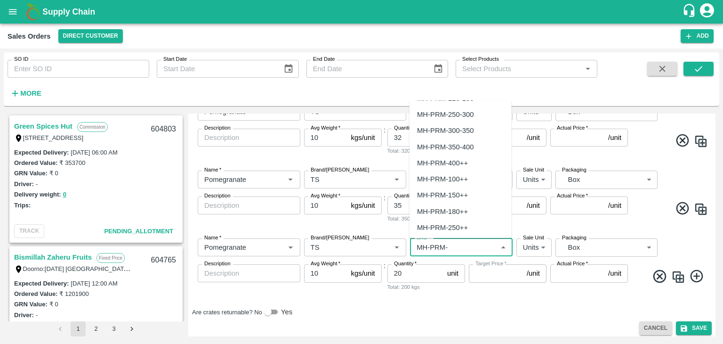
scroll to position [113, 0]
click at [461, 177] on div "MH-PRM-100++" at bounding box center [442, 177] width 51 height 10
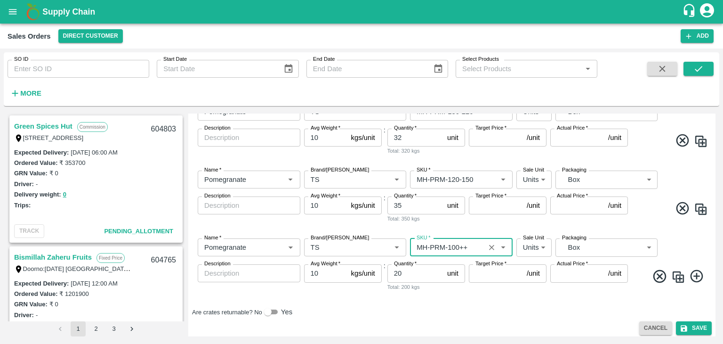
type input "MH-PRM-100++"
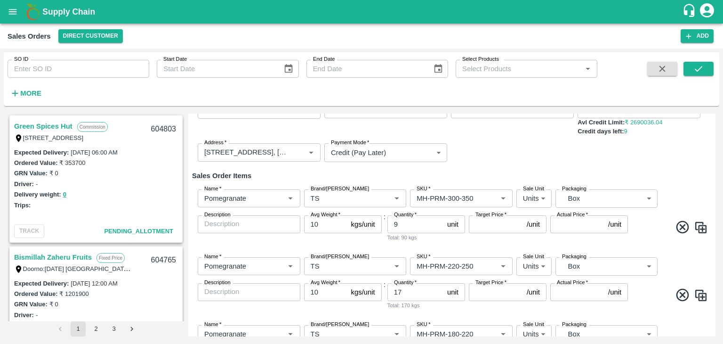
scroll to position [75, 0]
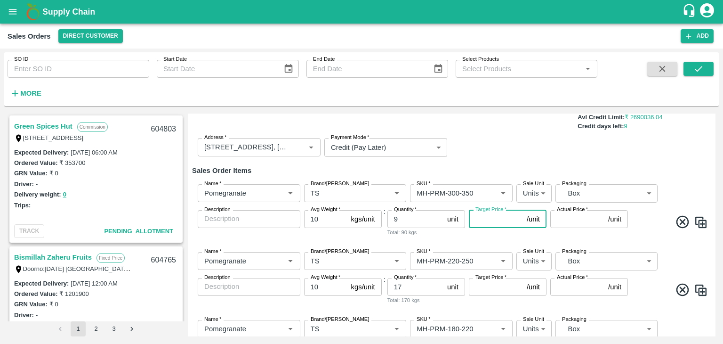
click at [489, 223] on input "Target Price   *" at bounding box center [496, 219] width 54 height 18
type input "1100"
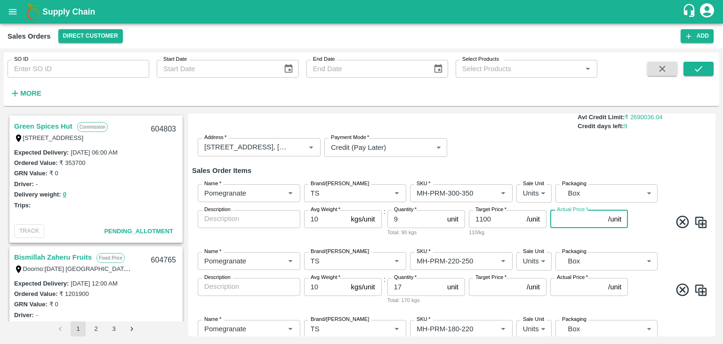
click at [564, 218] on input "Actual Price   *" at bounding box center [577, 219] width 54 height 18
type input "11"
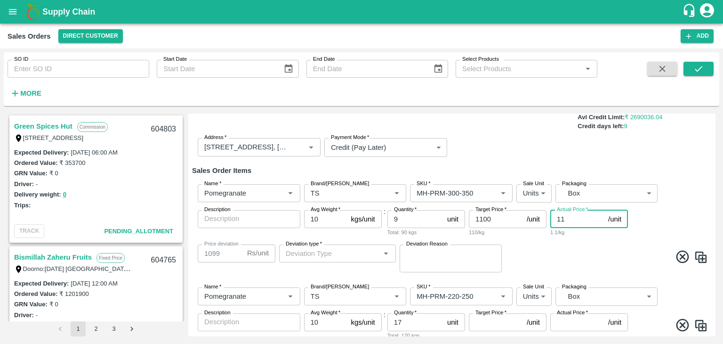
type input "1089"
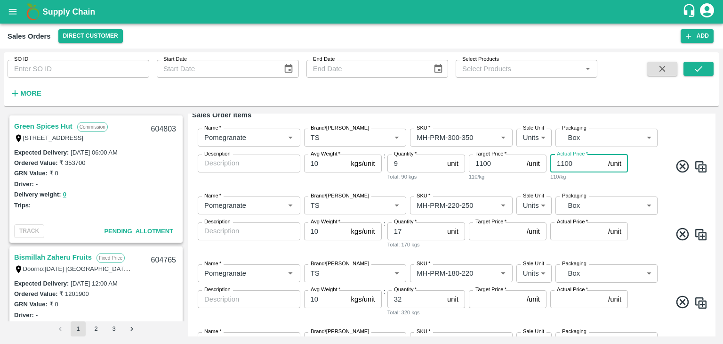
scroll to position [131, 0]
type input "1100"
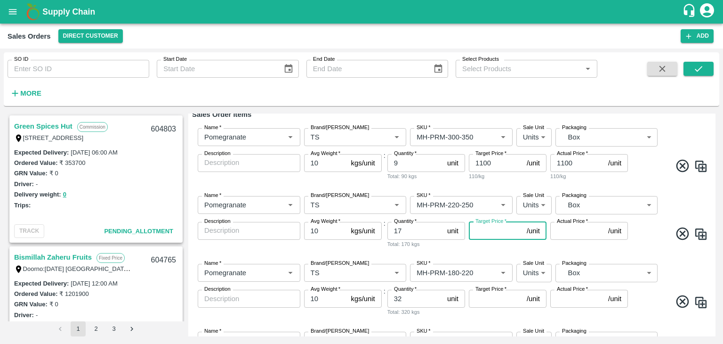
click at [490, 232] on input "Target Price   *" at bounding box center [496, 231] width 54 height 18
type input "1000"
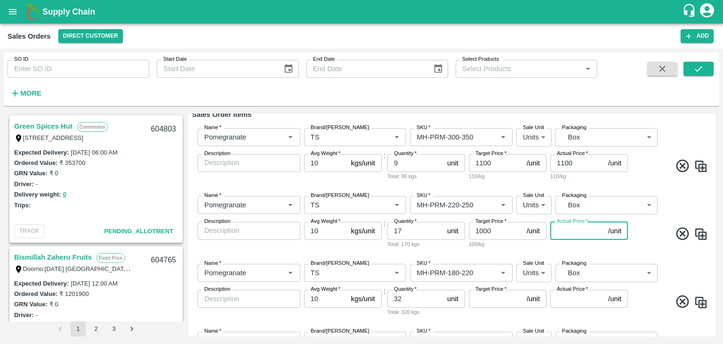
click at [558, 229] on input "Actual Price   *" at bounding box center [577, 231] width 54 height 18
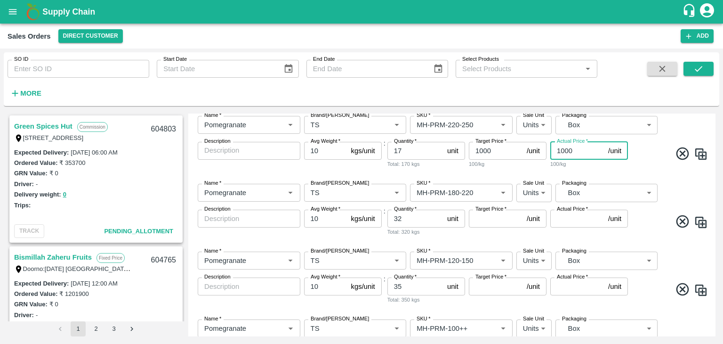
scroll to position [212, 0]
type input "1000"
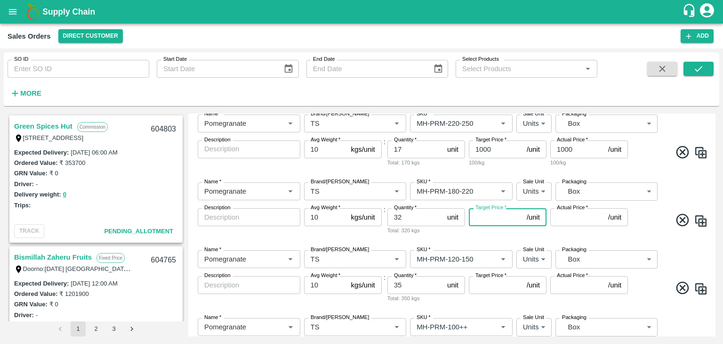
click at [492, 219] on input "Target Price   *" at bounding box center [496, 217] width 54 height 18
type input "750"
click at [564, 215] on input "Actual Price   *" at bounding box center [577, 217] width 54 height 18
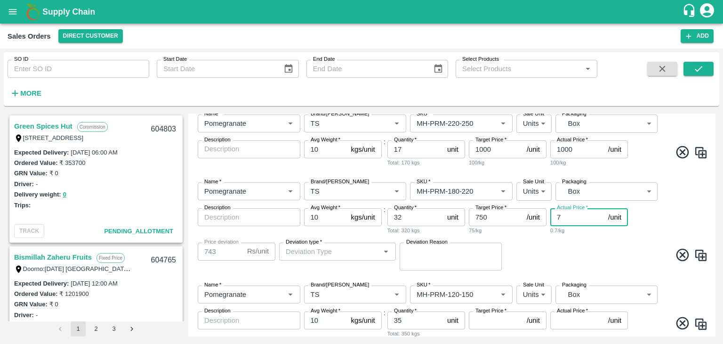
type input "75"
type input "675"
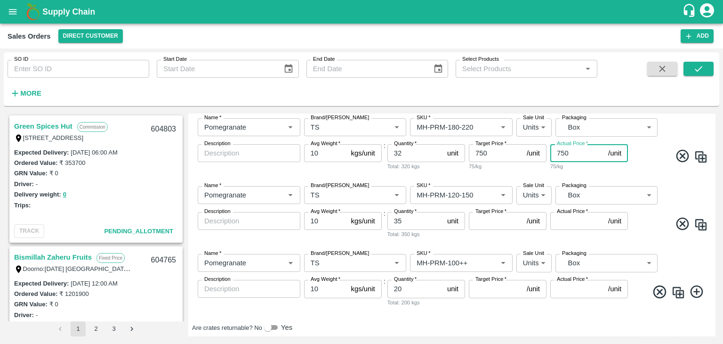
scroll to position [277, 0]
type input "750"
click at [484, 223] on input "Target Price   *" at bounding box center [496, 220] width 54 height 18
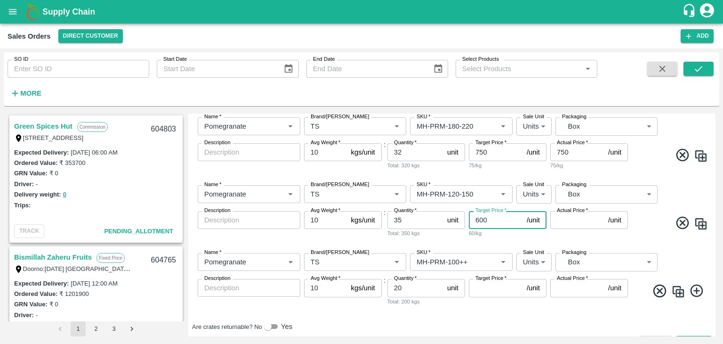
type input "600"
click at [559, 219] on input "Actual Price   *" at bounding box center [577, 220] width 54 height 18
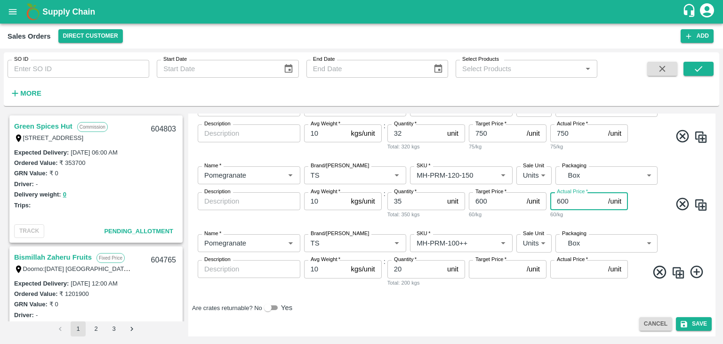
type input "600"
click at [488, 267] on input "Target Price   *" at bounding box center [496, 269] width 54 height 18
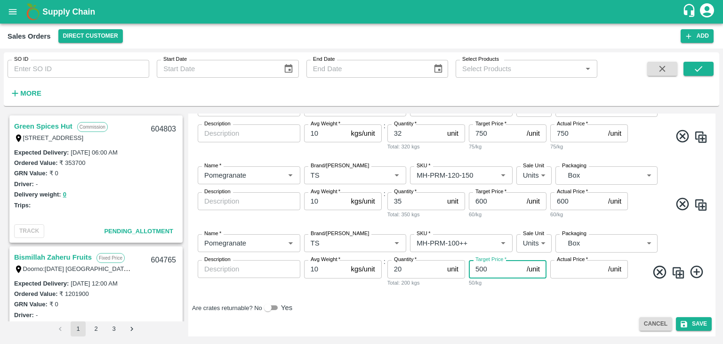
type input "500"
click at [563, 269] on input "Actual Price   *" at bounding box center [577, 269] width 54 height 18
type input "500"
click at [695, 324] on button "Save" at bounding box center [694, 324] width 36 height 14
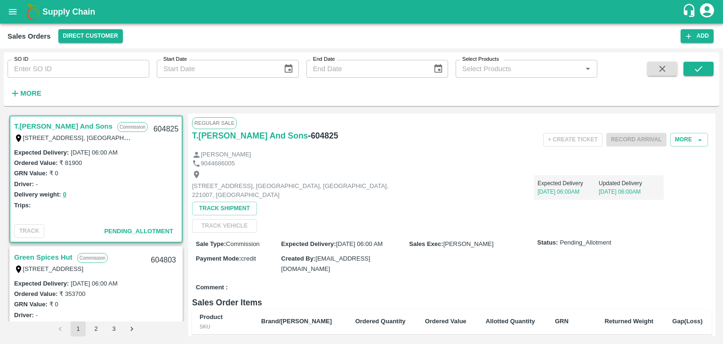
click at [76, 127] on link "T.[PERSON_NAME] And Sons" at bounding box center [63, 126] width 98 height 12
drag, startPoint x: 331, startPoint y: 136, endPoint x: 305, endPoint y: 132, distance: 26.6
click at [305, 132] on div "T.Kishore Kapoor And Sons - 604825" at bounding box center [278, 135] width 173 height 13
copy h6 "604825"
drag, startPoint x: 137, startPoint y: 151, endPoint x: 70, endPoint y: 153, distance: 66.4
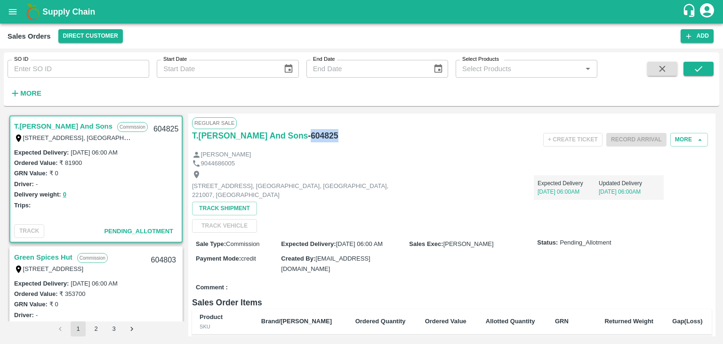
click at [70, 153] on div "Expected Delivery : 18 Sep 2025, 06:00 AM" at bounding box center [96, 152] width 164 height 10
copy label "18 Sep 2025, 06:00 AM"
click at [53, 68] on input "SO ID" at bounding box center [79, 69] width 142 height 18
paste input "604364"
type input "604364"
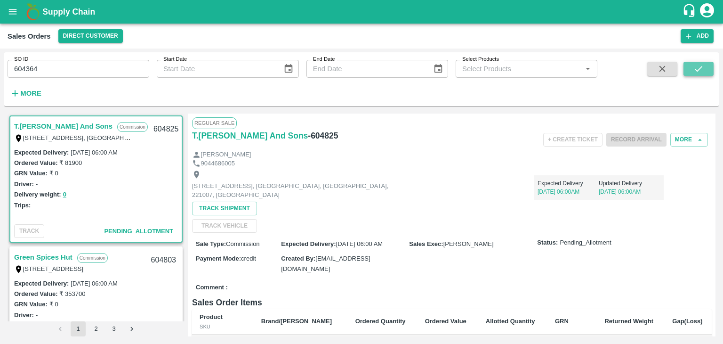
click at [698, 69] on icon "submit" at bounding box center [698, 69] width 10 height 10
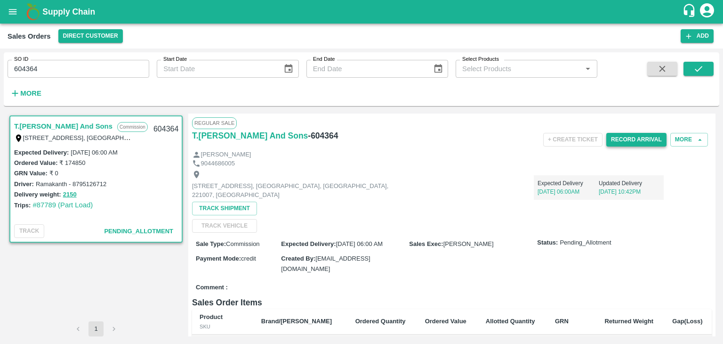
click at [634, 138] on button "Record Arrival" at bounding box center [636, 140] width 60 height 14
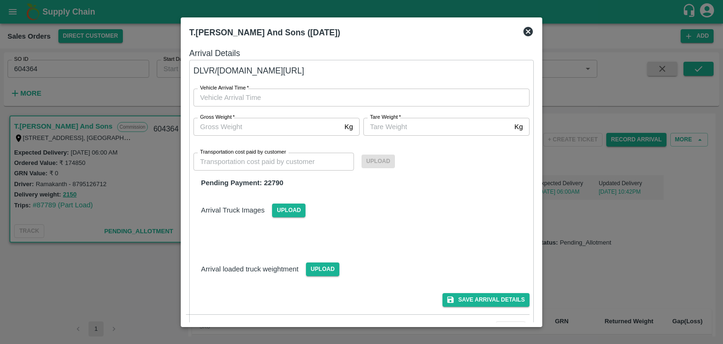
type input "DD/MM/YYYY hh:mm aa"
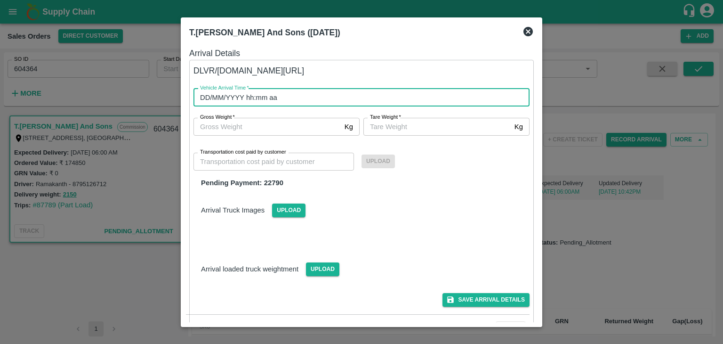
click at [280, 98] on input "DD/MM/YYYY hh:mm aa" at bounding box center [358, 98] width 330 height 18
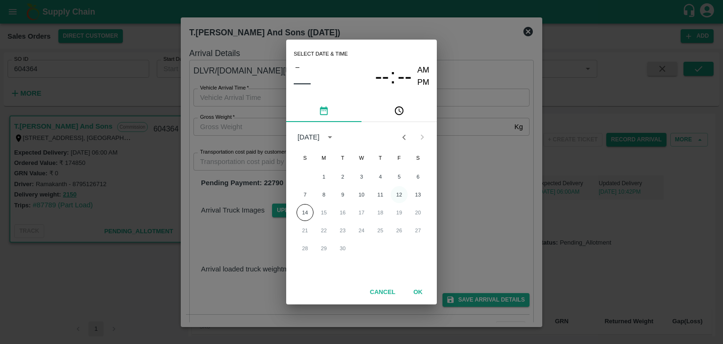
click at [401, 196] on button "12" at bounding box center [399, 194] width 17 height 17
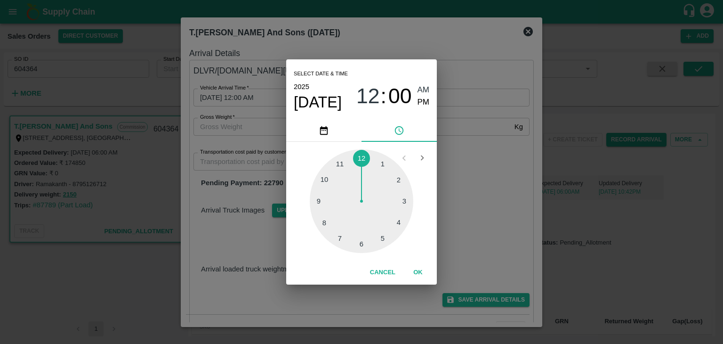
click at [361, 244] on div at bounding box center [362, 201] width 104 height 104
type input "12/09/2025 06:00 AM"
click at [424, 89] on span "AM" at bounding box center [424, 90] width 12 height 13
click at [418, 273] on button "OK" at bounding box center [418, 272] width 30 height 16
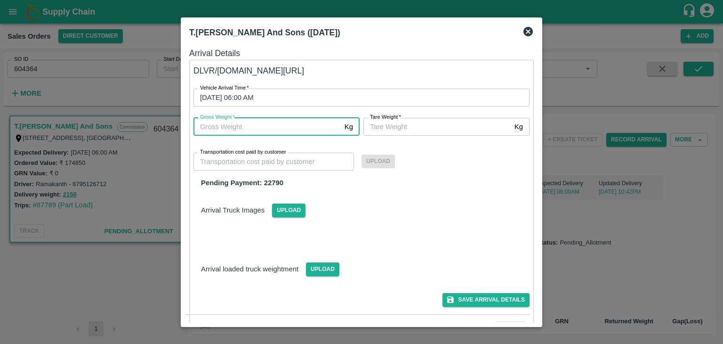
click at [303, 129] on input "Gross Weight   *" at bounding box center [266, 127] width 147 height 18
type input "2150"
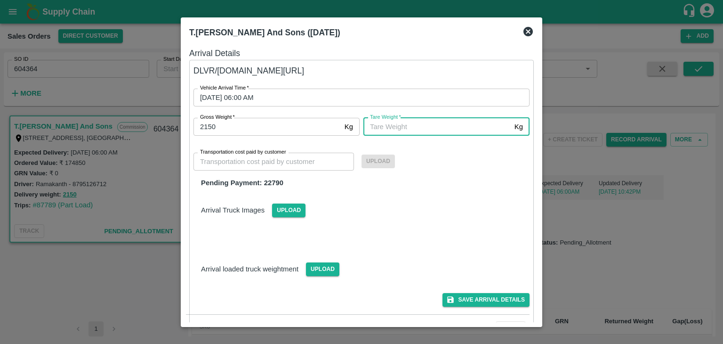
click at [394, 124] on input "Tare Weight   *" at bounding box center [436, 127] width 147 height 18
type input "2150"
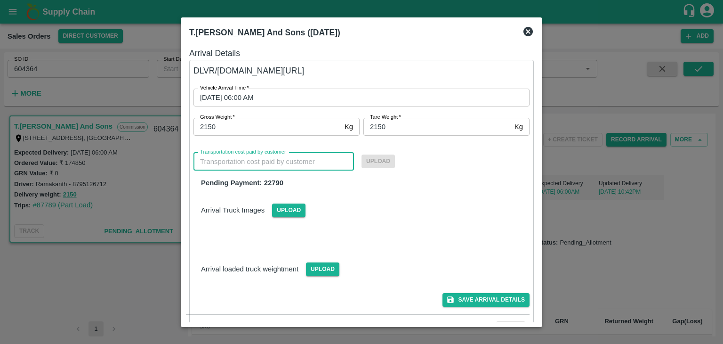
click at [270, 156] on input "Transportation cost paid by customer" at bounding box center [273, 162] width 161 height 18
type input "22790"
click at [381, 161] on span "Upload" at bounding box center [378, 161] width 33 height 14
click at [0, 0] on input "Upload" at bounding box center [0, 0] width 0 height 0
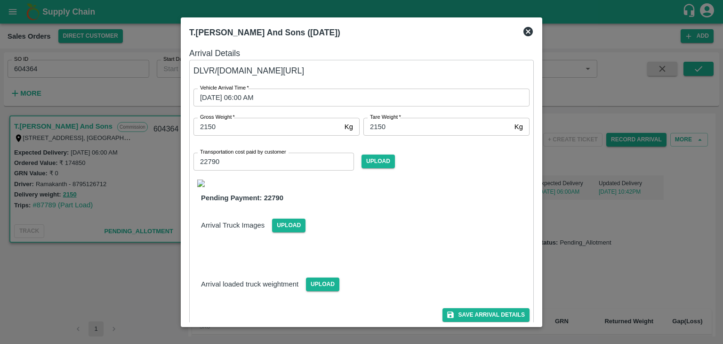
click at [200, 181] on img at bounding box center [201, 183] width 8 height 8
click at [473, 313] on button "Save Arrival Details" at bounding box center [486, 315] width 87 height 14
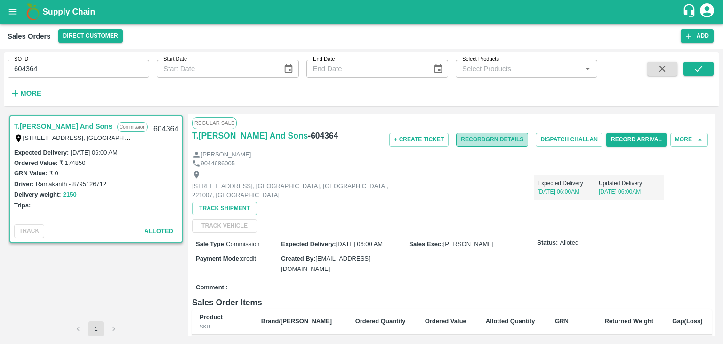
click at [490, 138] on button "Record GRN Details" at bounding box center [492, 140] width 72 height 14
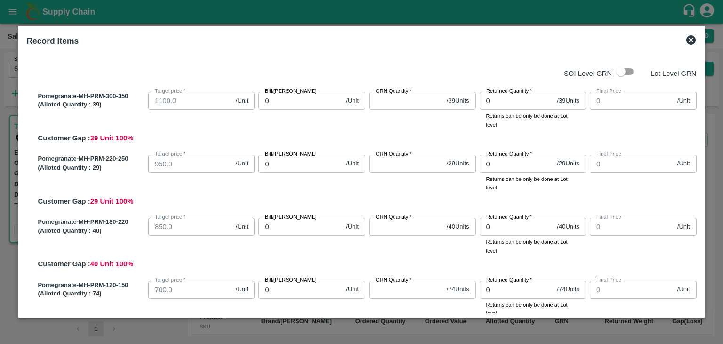
click at [284, 100] on input "0" at bounding box center [300, 101] width 84 height 18
type input "01"
type input "1"
type input "010"
type input "10"
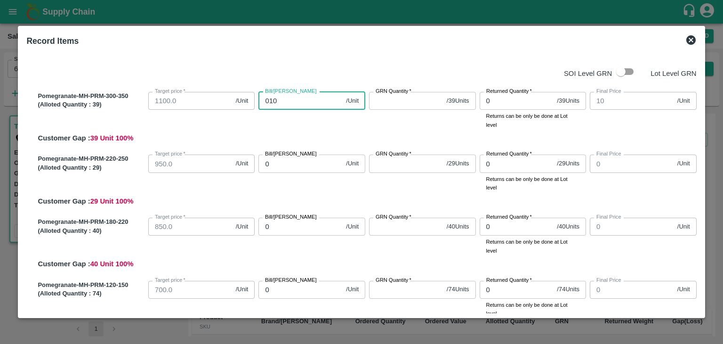
type input "0100"
type input "100"
type input "01000"
type input "1000"
type input "01000"
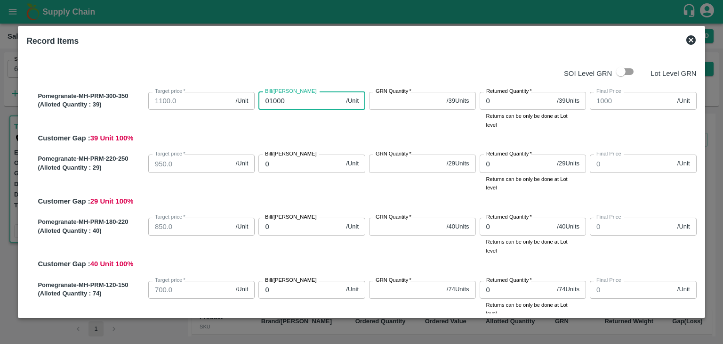
click at [377, 102] on input "GRN Quantity   *" at bounding box center [406, 101] width 74 height 18
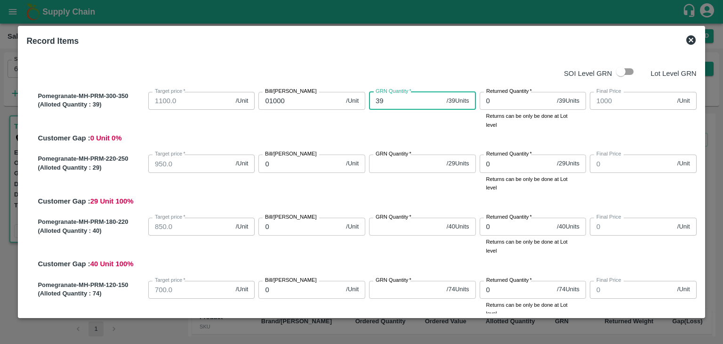
type input "39"
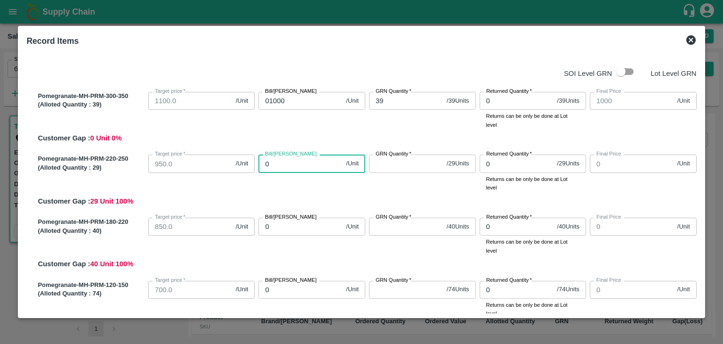
click at [290, 165] on input "0" at bounding box center [300, 163] width 84 height 18
type input "09"
type input "9"
type input "090"
type input "90"
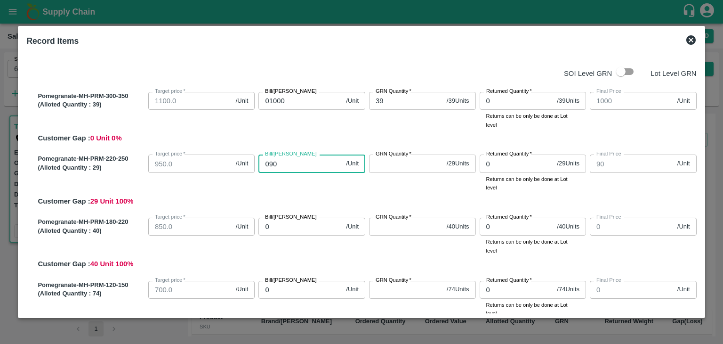
type input "0900"
type input "900"
type input "0900"
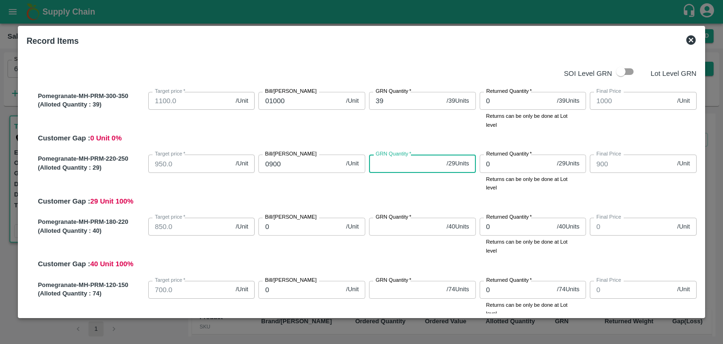
click at [393, 162] on input "GRN Quantity   *" at bounding box center [406, 163] width 74 height 18
type input "29"
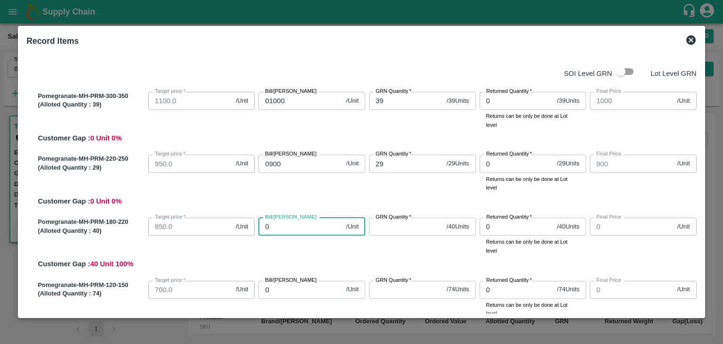
click at [305, 231] on input "0" at bounding box center [300, 226] width 84 height 18
type input "08"
type input "8"
type input "080"
type input "80"
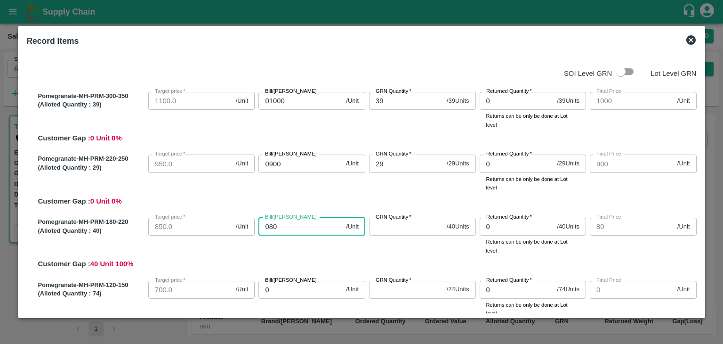
type input "0800"
type input "800"
type input "0800"
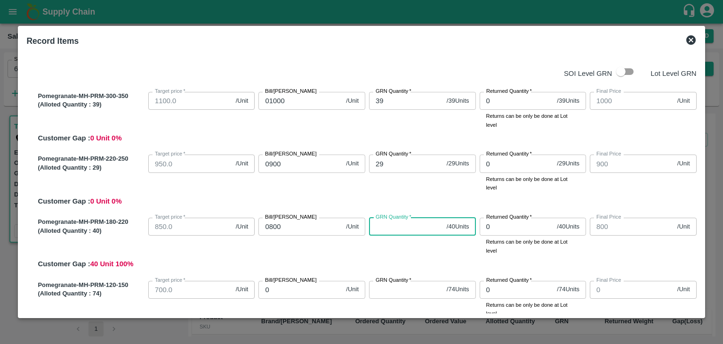
click at [391, 229] on input "GRN Quantity   *" at bounding box center [406, 226] width 74 height 18
type input "40"
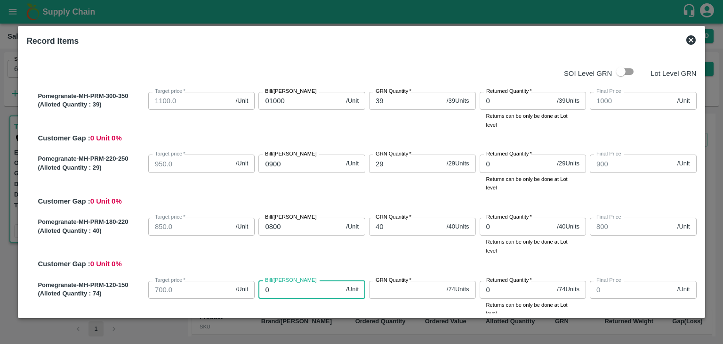
click at [286, 290] on input "0" at bounding box center [300, 290] width 84 height 18
type input "07"
type input "7"
type input "072"
type input "72"
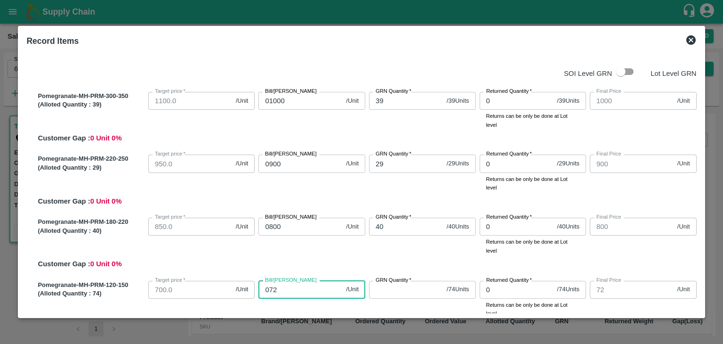
type input "0720"
type input "720"
type input "0720"
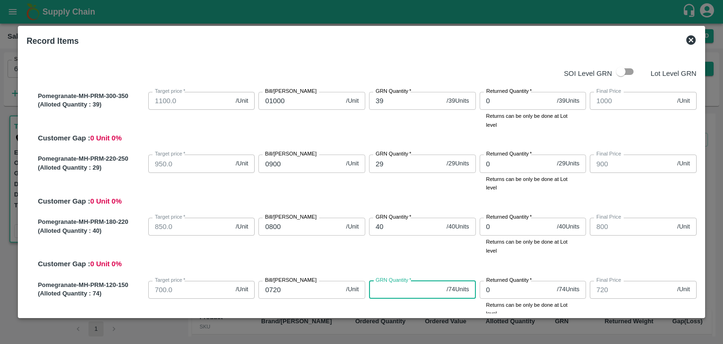
click at [394, 289] on input "GRN Quantity   *" at bounding box center [406, 290] width 74 height 18
type input "74"
drag, startPoint x: 700, startPoint y: 136, endPoint x: 699, endPoint y: 141, distance: 4.9
click at [699, 141] on div "SOI Level GRN Lot Level GRN Pomegranate-MH-PRM-300-350 (Alloted Quantity : 39 )…" at bounding box center [361, 182] width 677 height 262
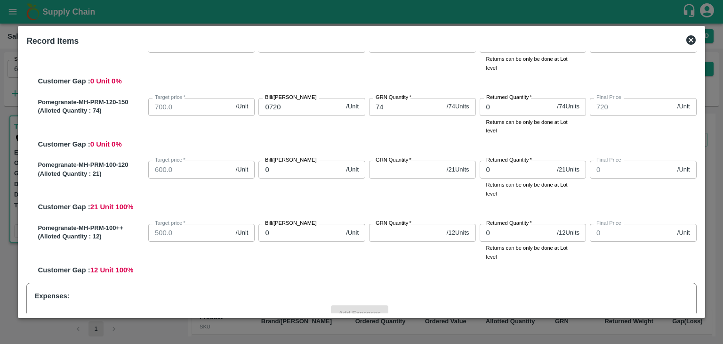
scroll to position [184, 0]
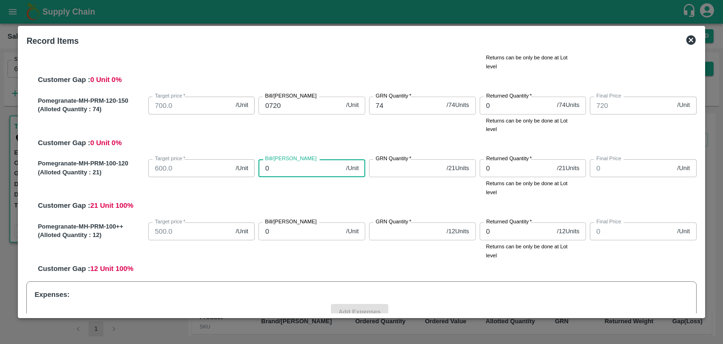
click at [288, 169] on input "0" at bounding box center [300, 168] width 84 height 18
type input "06"
type input "6"
type input "060"
type input "60"
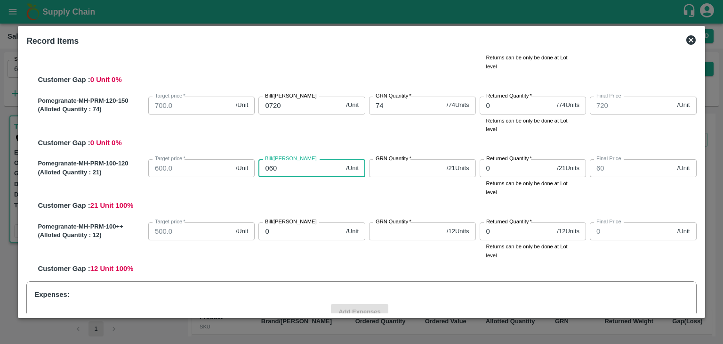
type input "0600"
type input "600"
type input "0600"
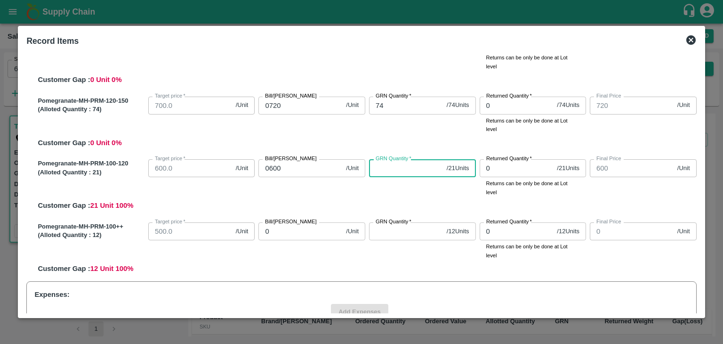
click at [387, 169] on input "GRN Quantity   *" at bounding box center [406, 168] width 74 height 18
type input "21"
click at [306, 233] on input "0" at bounding box center [300, 231] width 84 height 18
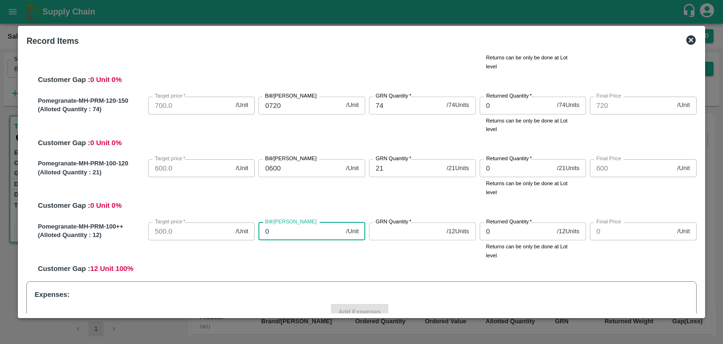
type input "04"
type input "4"
type input "045"
type input "45"
type input "0450"
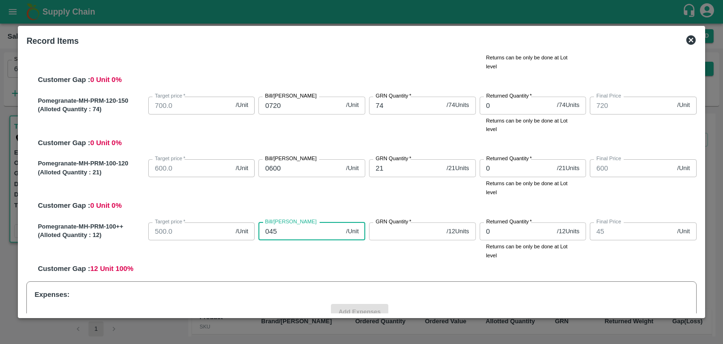
type input "450"
type input "0450"
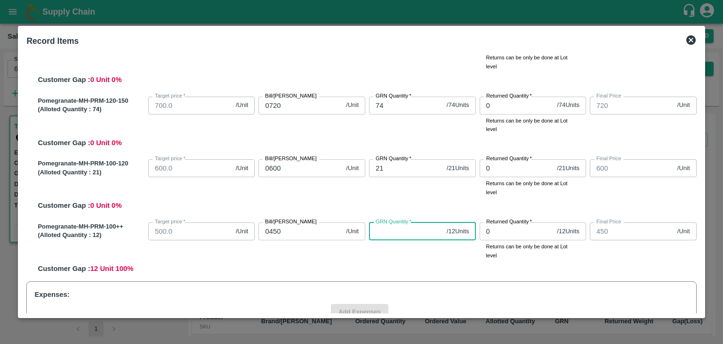
click at [378, 230] on input "GRN Quantity   *" at bounding box center [406, 231] width 74 height 18
type input "12"
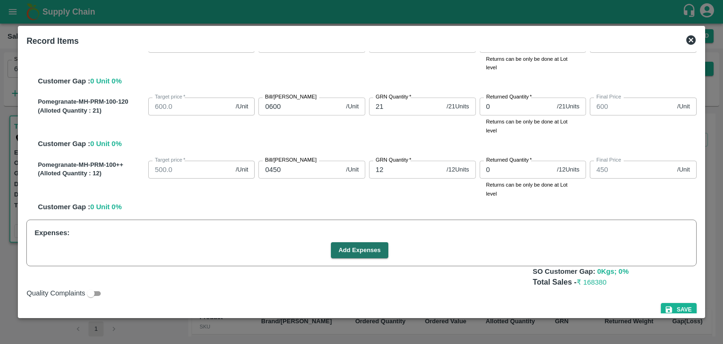
scroll to position [256, 0]
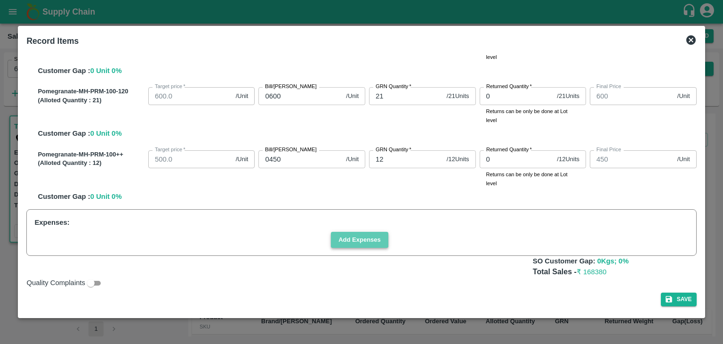
click at [352, 237] on button "Add Expenses" at bounding box center [359, 240] width 57 height 16
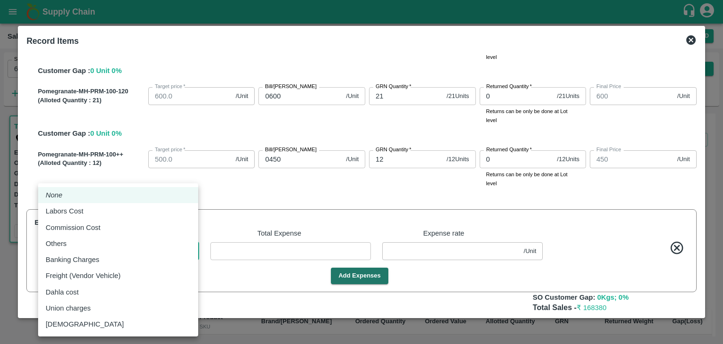
click at [192, 250] on body "Supply Chain Sales Orders Direct Customer Add SO ID 604364 SO ID Start Date Sta…" at bounding box center [361, 172] width 723 height 344
click at [110, 226] on div "Commission Cost" at bounding box center [118, 227] width 145 height 10
type input "Commission Cost"
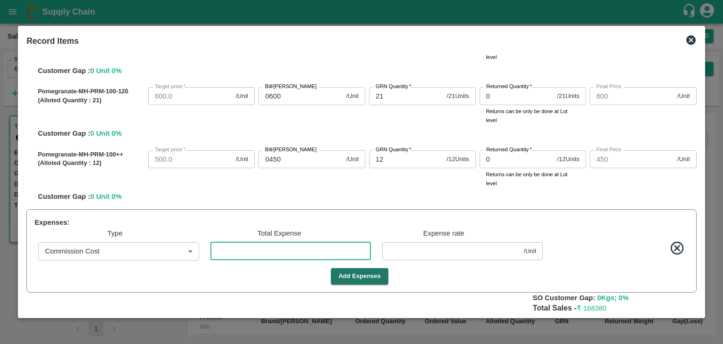
click at [222, 249] on input "number" at bounding box center [290, 251] width 161 height 18
type input "6"
type input "999.9721"
type input "899.9721"
type input "799.9721"
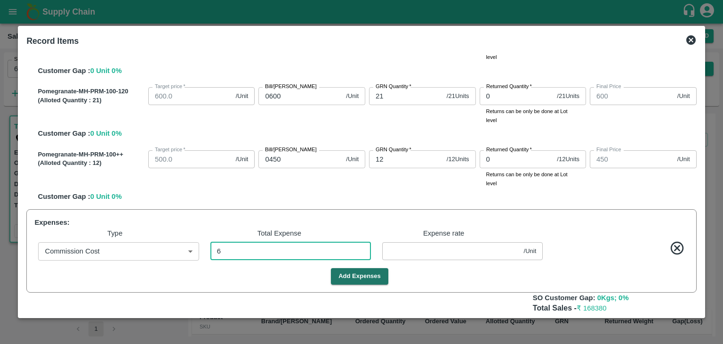
type input "719.9721"
type input "599.9721"
type input "449.9721"
type input "0.02791"
type input "67"
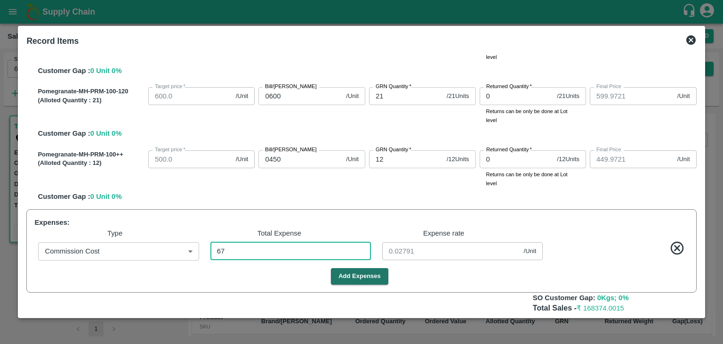
type input "999.6884"
type input "899.6884"
type input "799.6884"
type input "719.6884"
type input "599.6884"
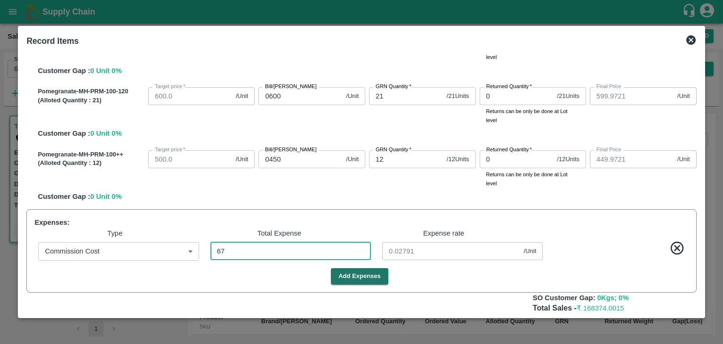
type input "449.6884"
type input "0.31163"
type input "673"
type input "996.8698"
type input "896.8698"
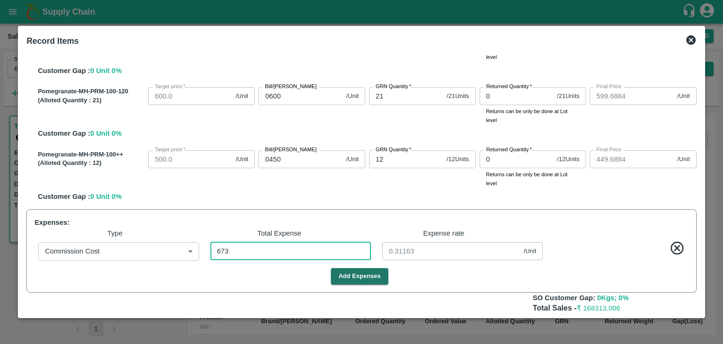
type input "796.8698"
type input "716.8698"
type input "596.8698"
type input "446.8698"
type input "3.13023"
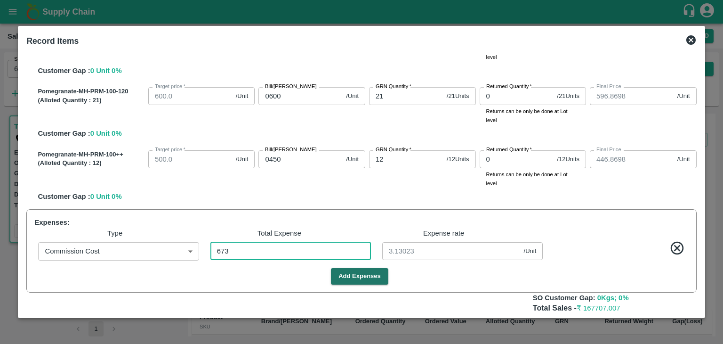
type input "968.6744"
type input "868.6744"
type input "768.6744"
type input "688.6744"
type input "568.6744"
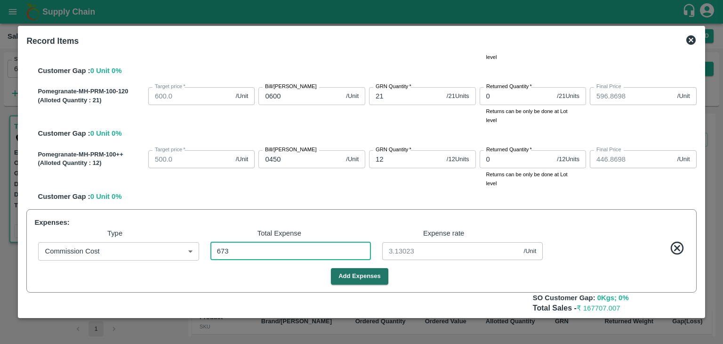
type input "418.6744"
type input "6735"
type input "31.32558"
type input "6735"
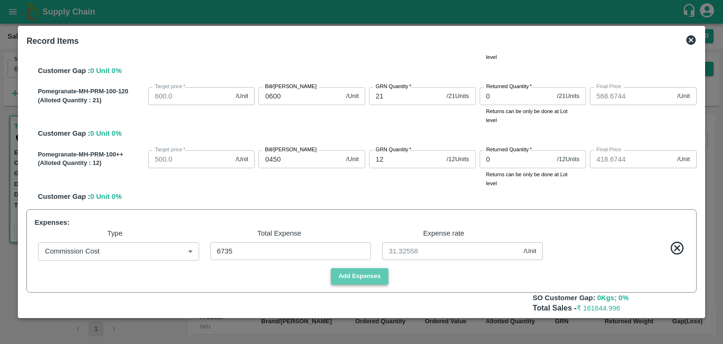
click at [345, 275] on button "Add Expenses" at bounding box center [359, 276] width 57 height 16
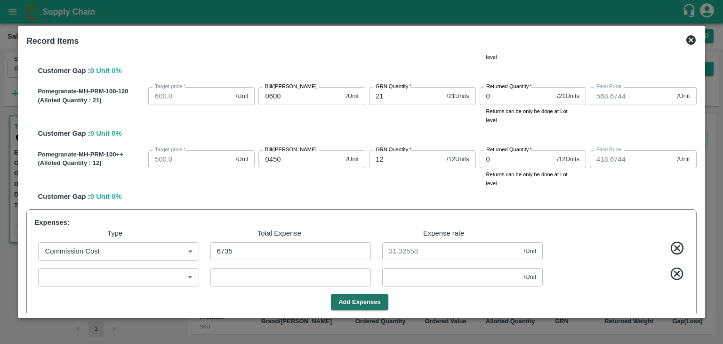
click at [191, 277] on body "Supply Chain Sales Orders Direct Customer Add SO ID 604364 SO ID Start Date Sta…" at bounding box center [361, 172] width 723 height 344
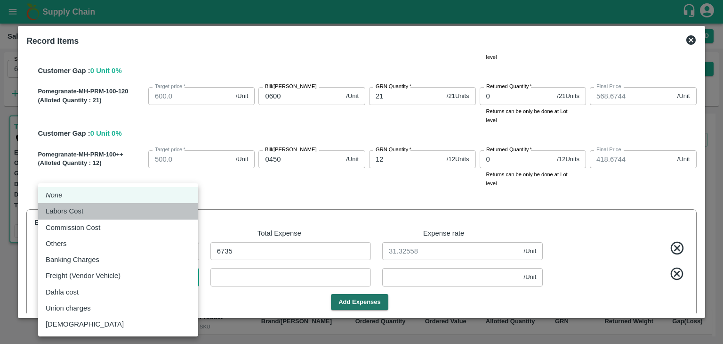
click at [130, 209] on div "Labors Cost" at bounding box center [118, 211] width 145 height 10
type input "Labors Cost"
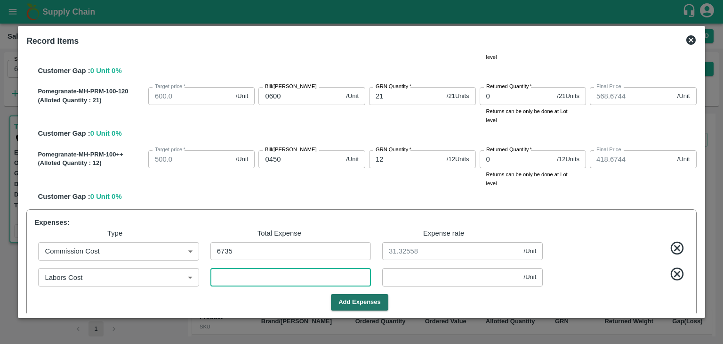
click at [248, 281] on input "number" at bounding box center [290, 277] width 161 height 18
type input "968.6465"
type input "868.6465"
type input "768.6465"
type input "688.6465"
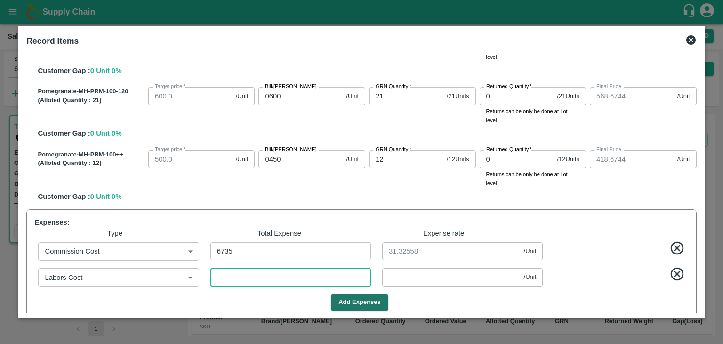
type input "568.6465"
type input "418.6465"
type input "6"
type input "0.02791"
type input "64"
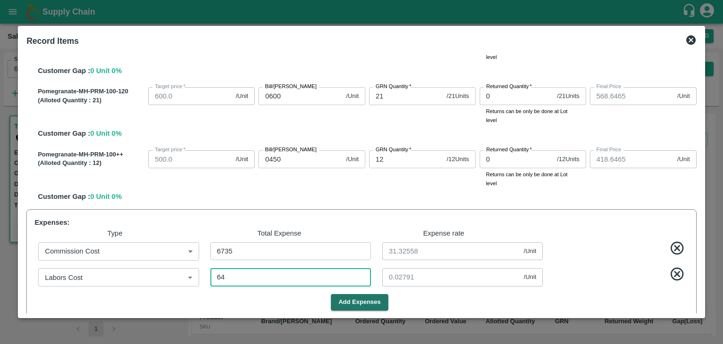
type input "968.3768"
type input "868.3768"
type input "768.3768"
type input "688.3768"
type input "568.3768"
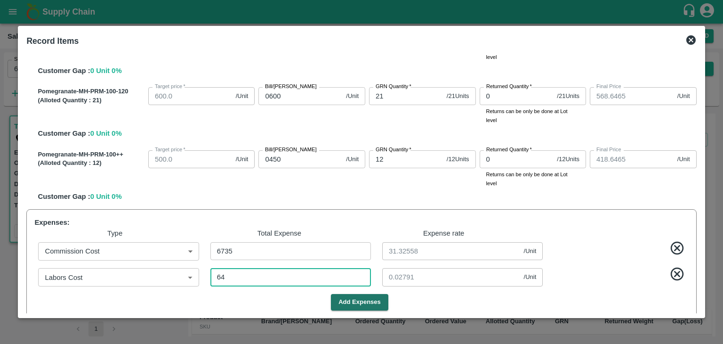
type input "418.3768"
type input "0.29767"
type input "645"
type input "965.6744"
type input "865.6744"
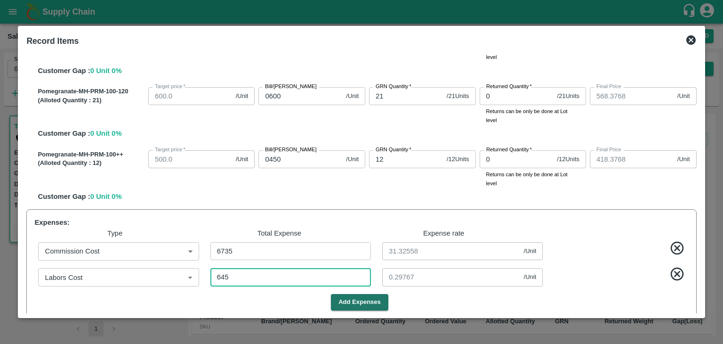
type input "765.6744"
type input "685.6744"
type input "565.6744"
type input "415.6744"
type input "3"
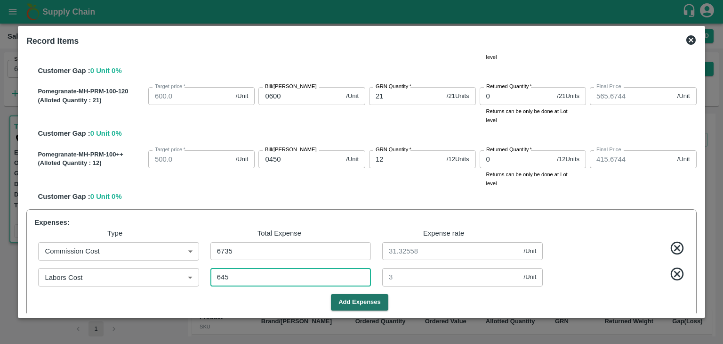
type input "645"
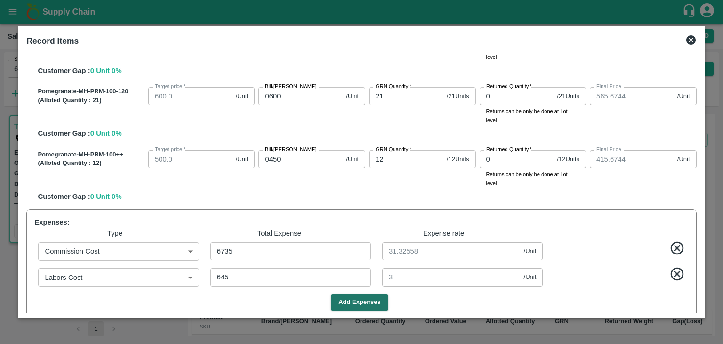
click at [700, 214] on div "Record Items SOI Level GRN Lot Level GRN Pomegranate-MH-PRM-300-350 (Alloted Qu…" at bounding box center [361, 172] width 687 height 292
drag, startPoint x: 700, startPoint y: 214, endPoint x: 699, endPoint y: 195, distance: 19.4
click at [699, 195] on div "Record Items SOI Level GRN Lot Level GRN Pomegranate-MH-PRM-300-350 (Alloted Qu…" at bounding box center [361, 172] width 687 height 292
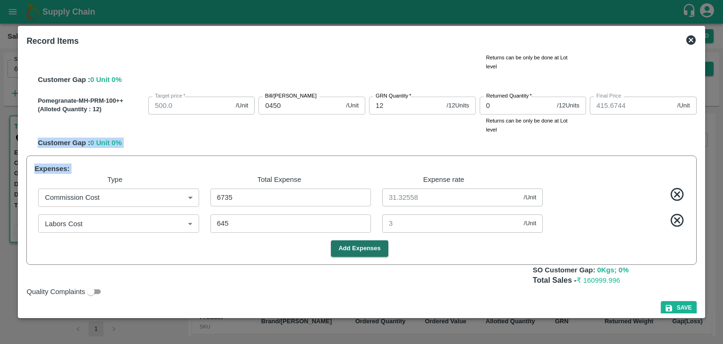
scroll to position [319, 0]
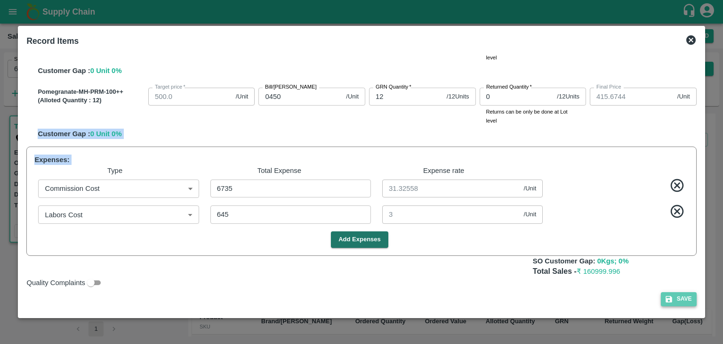
click at [679, 300] on button "Save" at bounding box center [679, 299] width 36 height 14
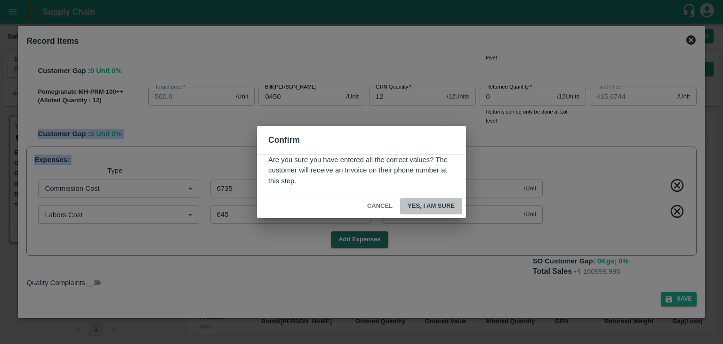
click at [424, 208] on button "Yes, I am sure" at bounding box center [431, 206] width 62 height 16
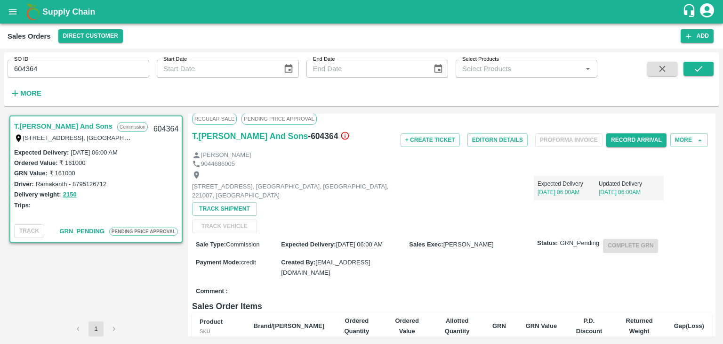
scroll to position [0, 0]
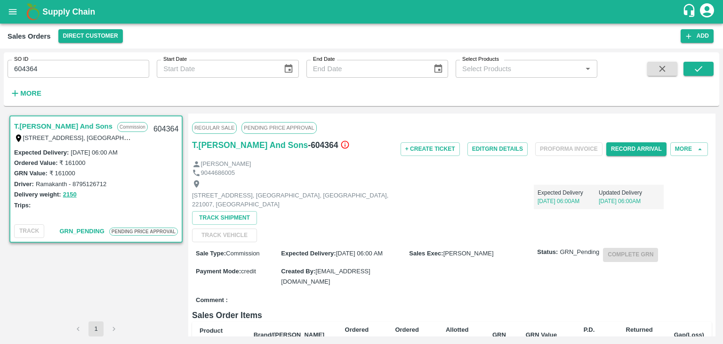
copy div "Customer Gap : 0 Unit 0 % Expenses:"
